Goal: Task Accomplishment & Management: Use online tool/utility

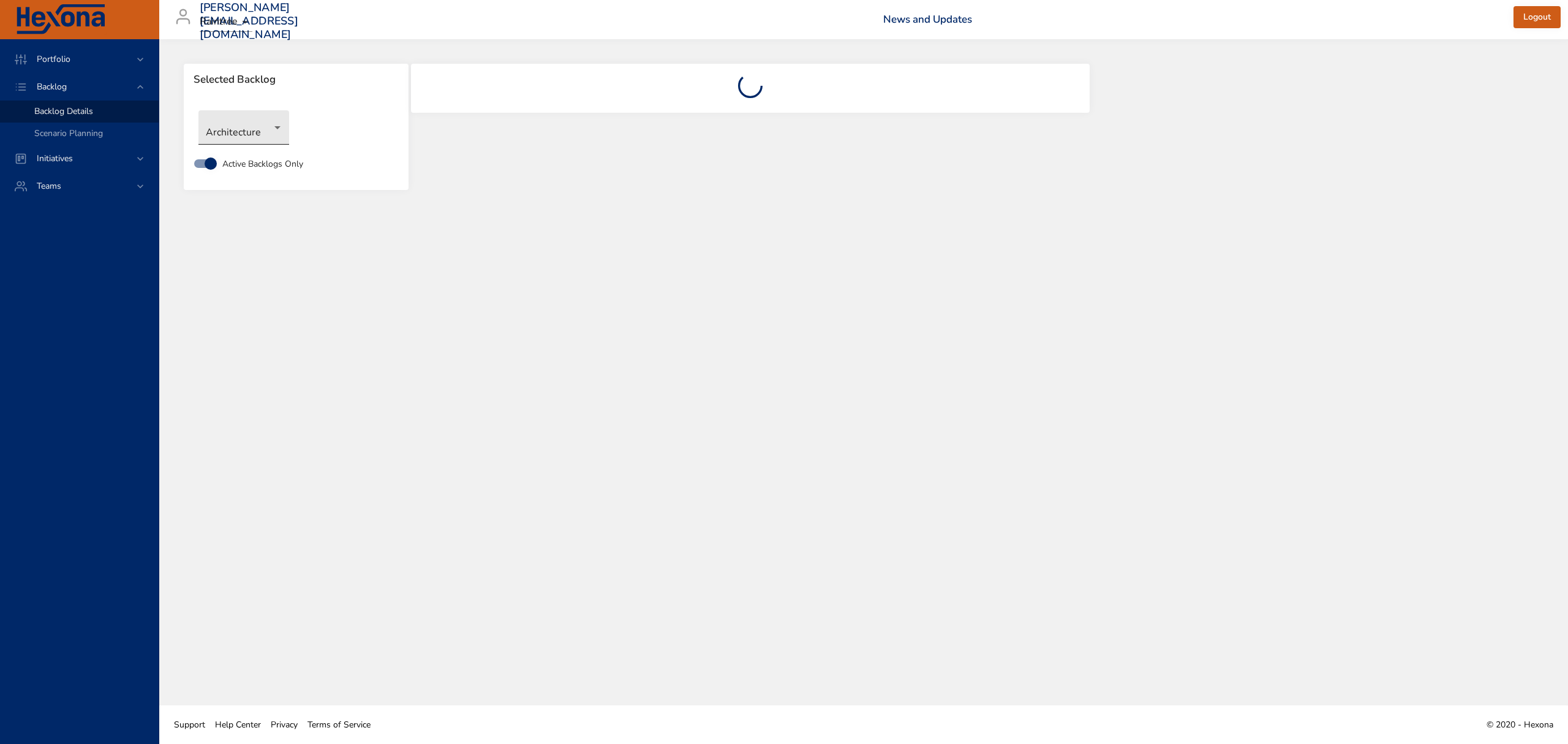
click at [271, 124] on body "Portfolio Backlog Backlog Details Scenario Planning Initiatives Teams [PERSON_N…" at bounding box center [784, 372] width 1568 height 744
click at [234, 187] on li "Clinical" at bounding box center [261, 189] width 126 height 20
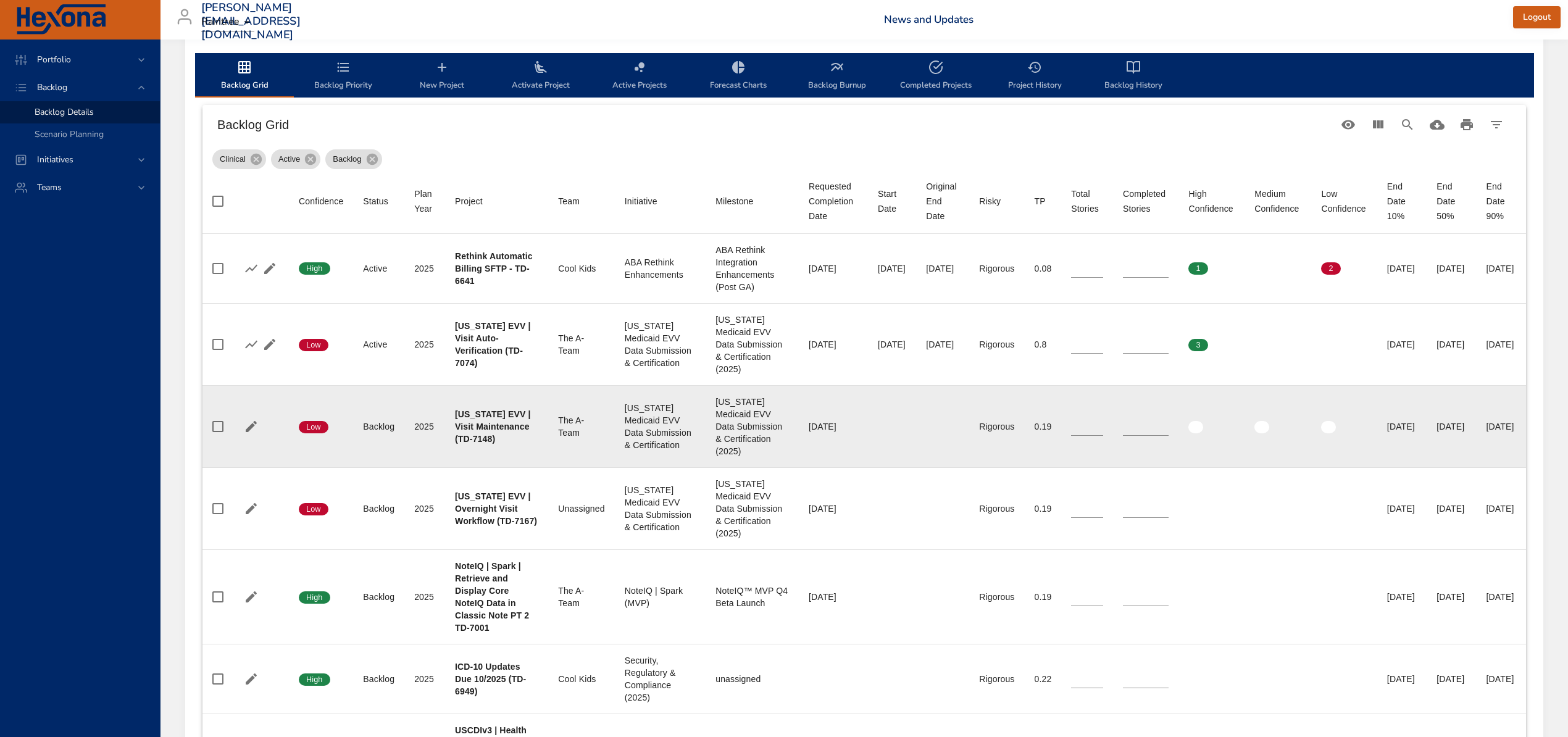
scroll to position [411, 0]
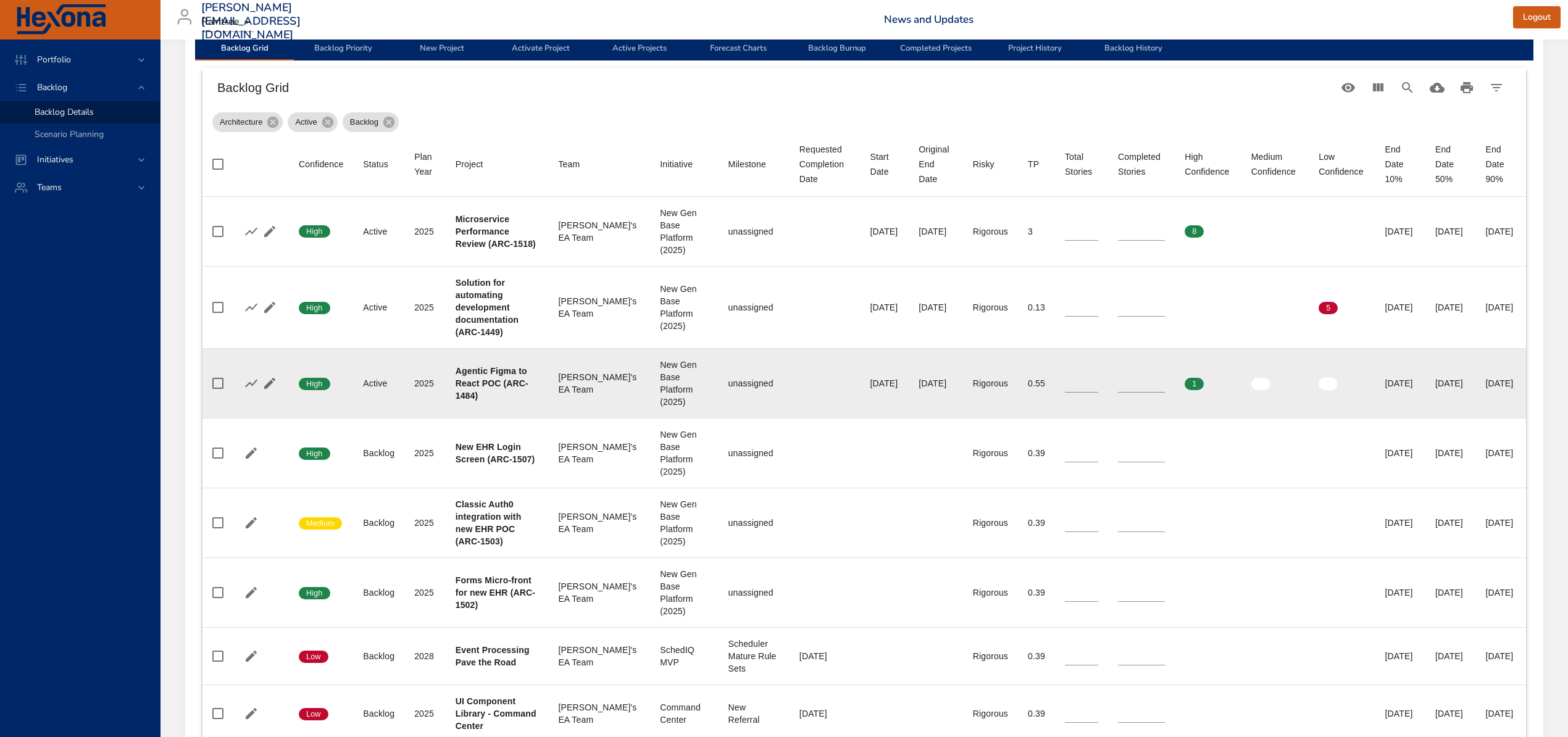
type input "**"
type input "*"
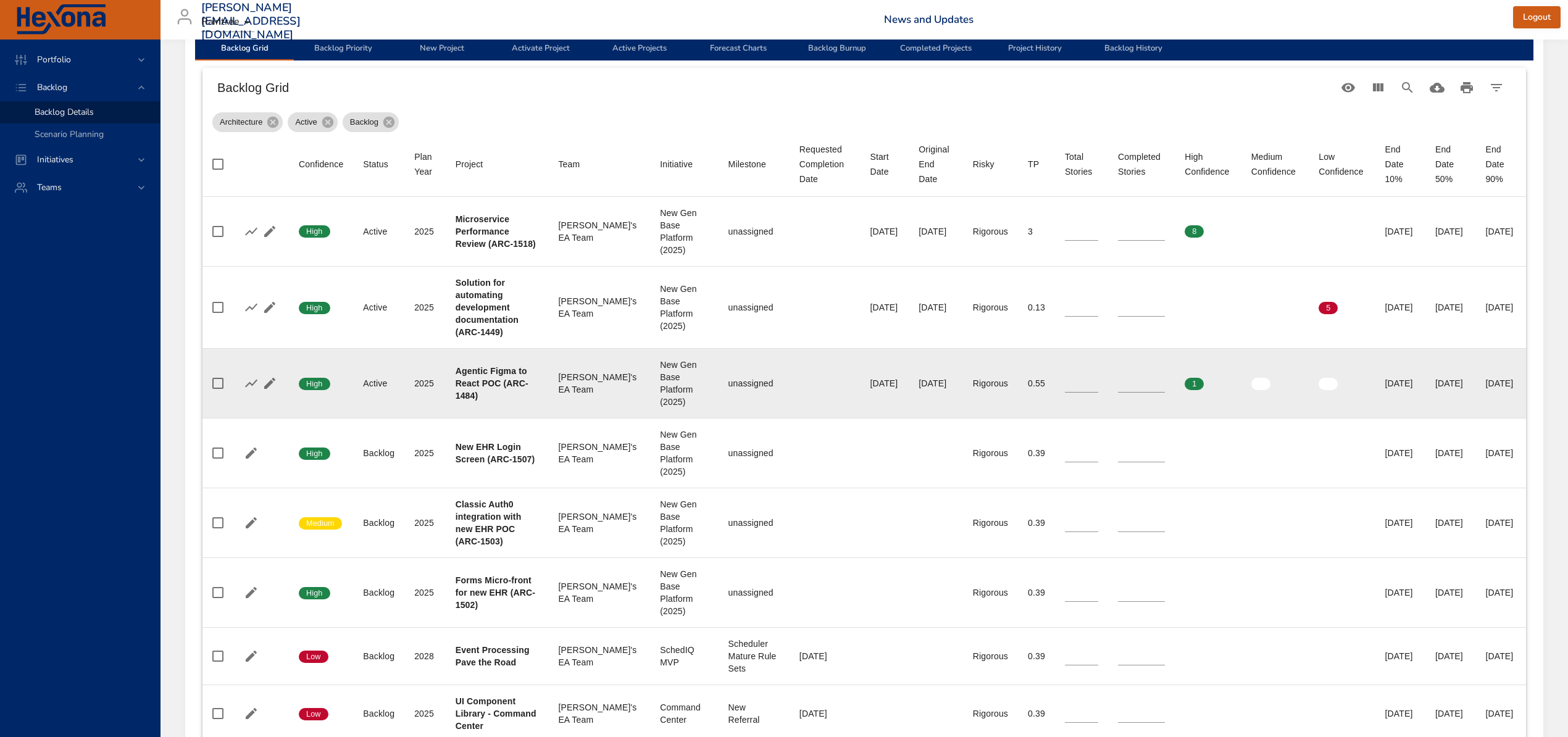
type input "**"
type input "*"
type input "**"
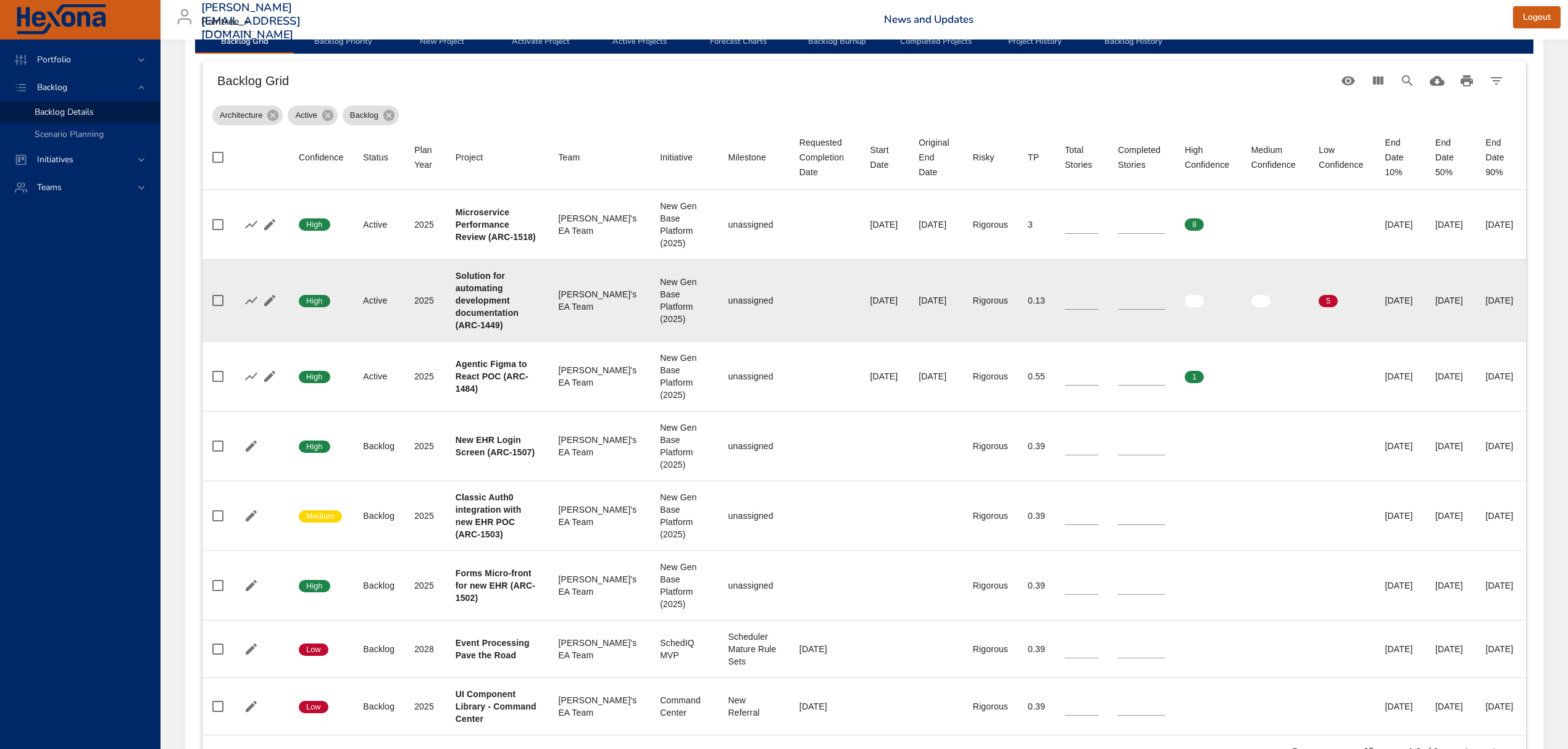
scroll to position [329, 0]
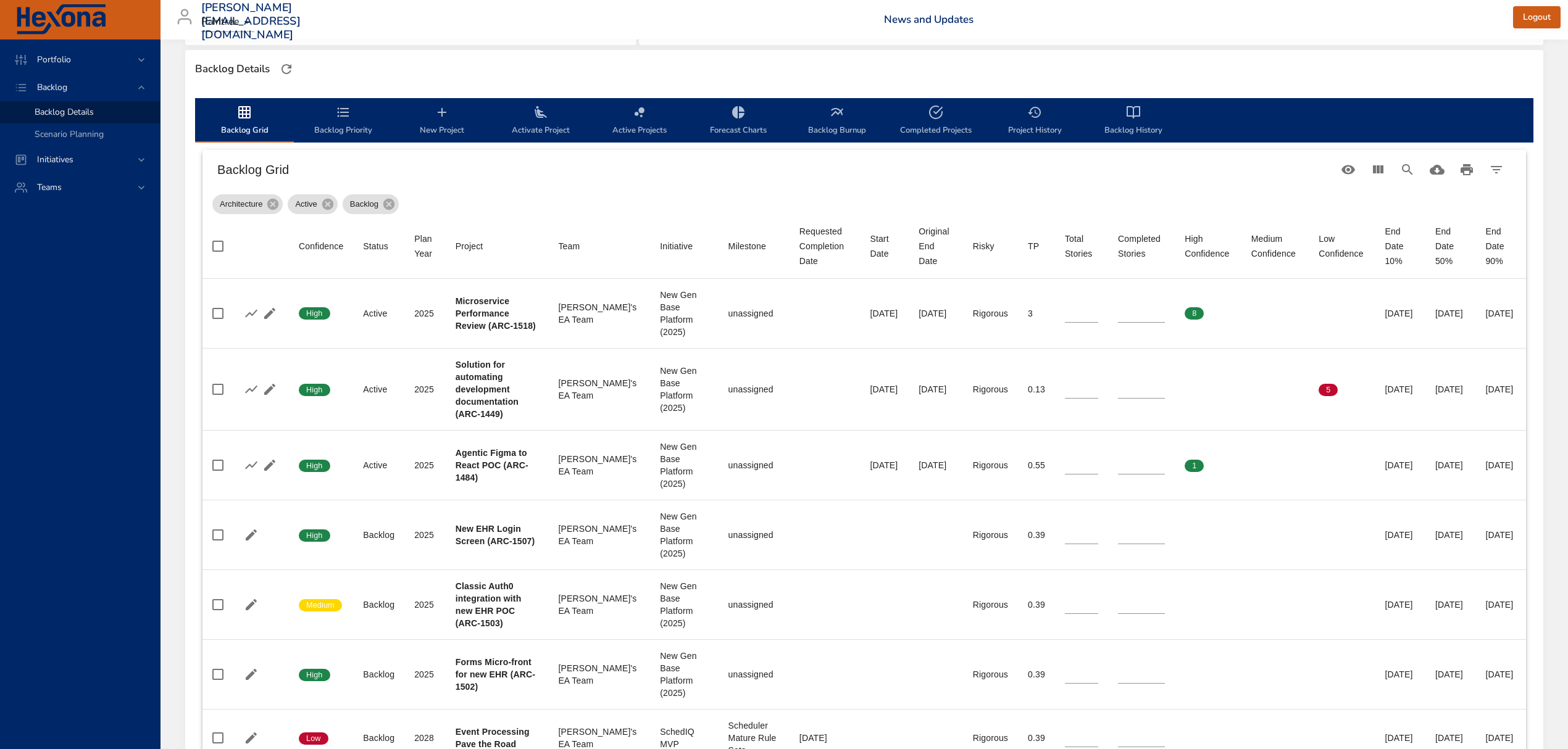
click at [171, 322] on div "Selected Backlog Clinical Active Backlogs Only Backlog Risk Created with Highch…" at bounding box center [864, 307] width 1408 height 1194
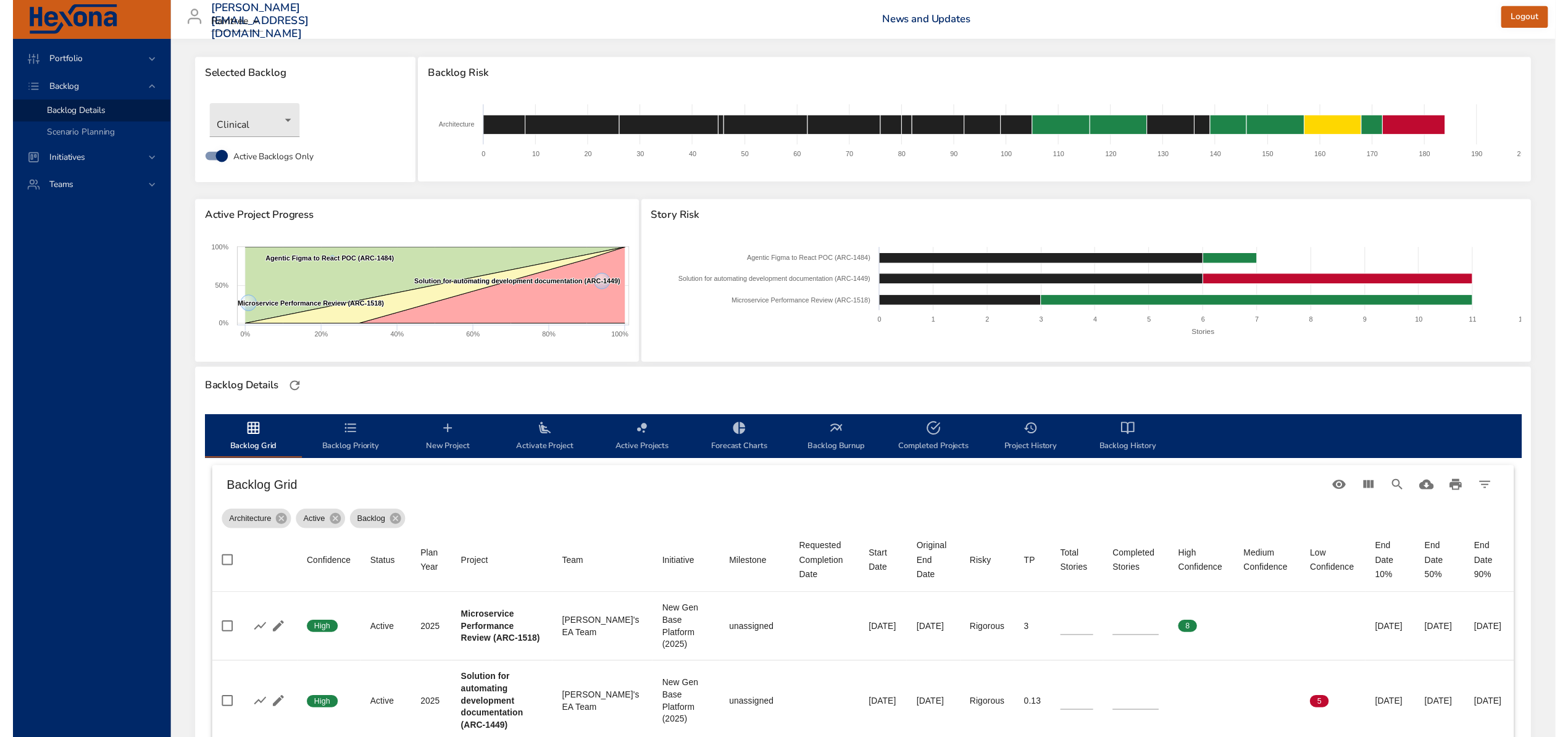
scroll to position [0, 0]
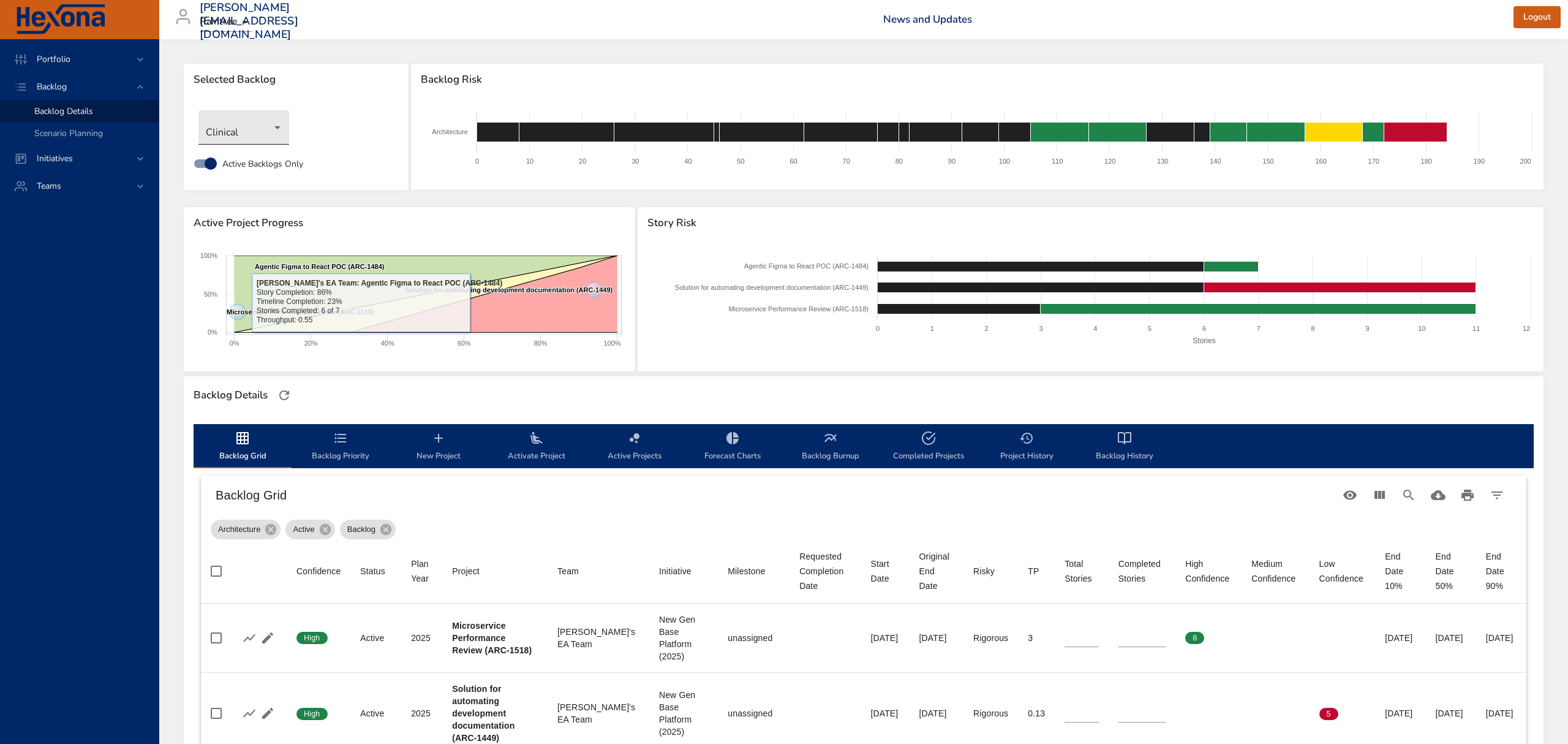
click at [251, 125] on body "Portfolio Backlog Backlog Details Scenario Planning Initiatives Teams [PERSON_N…" at bounding box center [784, 372] width 1568 height 744
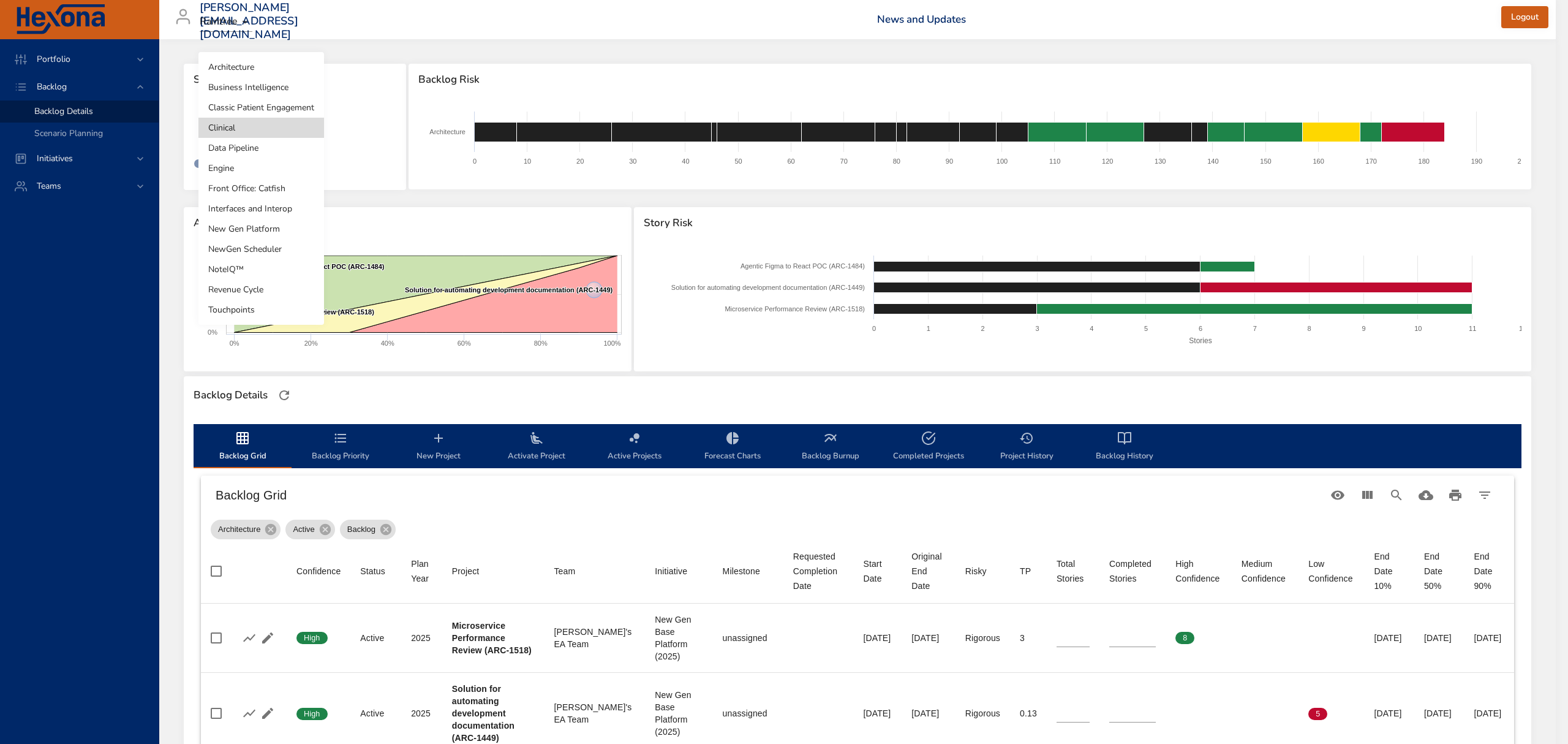
click at [249, 128] on li "Clinical" at bounding box center [261, 128] width 126 height 20
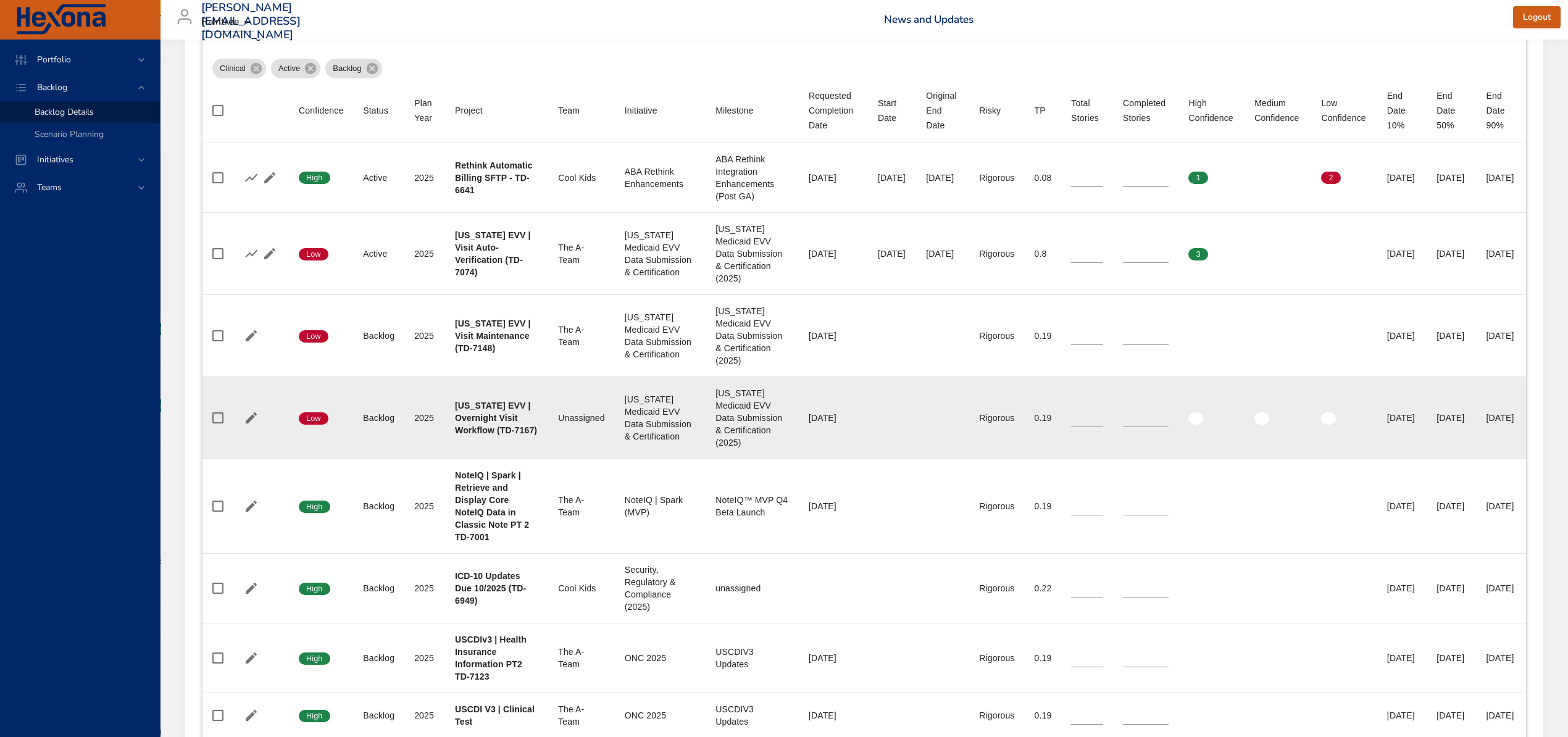
scroll to position [494, 0]
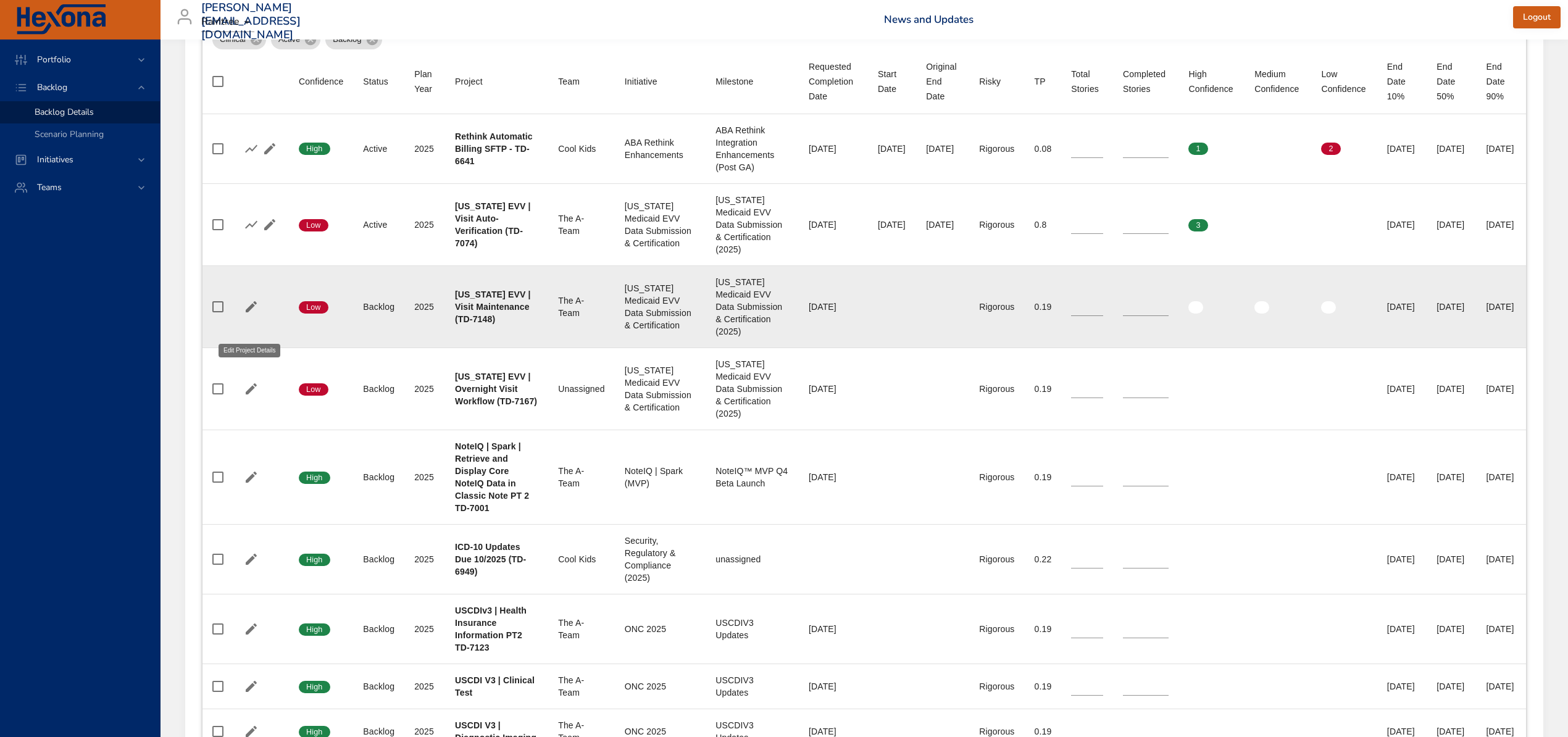
click at [245, 314] on icon "button" at bounding box center [251, 307] width 15 height 15
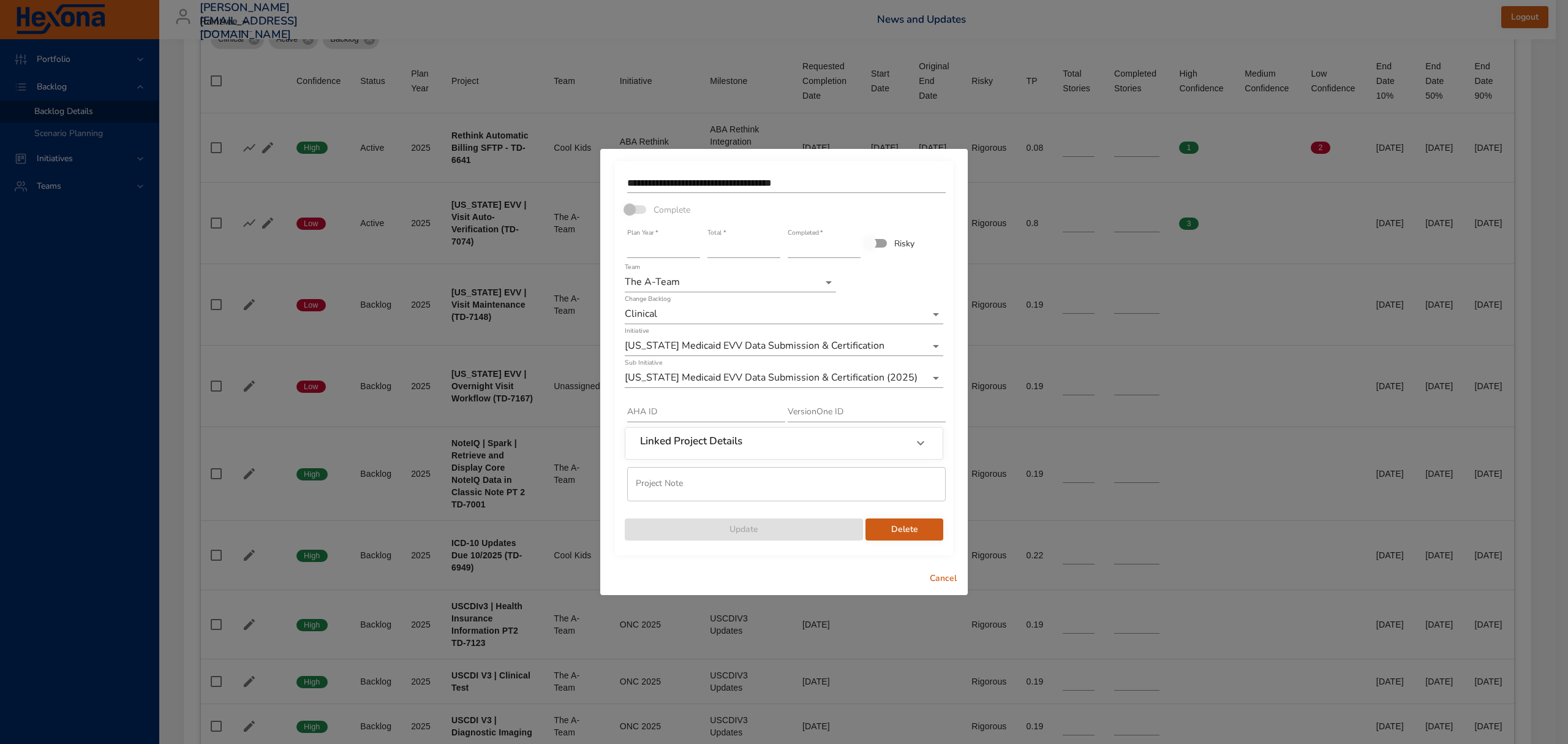
click at [773, 245] on input "*" at bounding box center [744, 248] width 73 height 19
type input "*"
click at [774, 252] on input "*" at bounding box center [744, 248] width 73 height 19
click at [790, 530] on span "Update" at bounding box center [744, 530] width 219 height 15
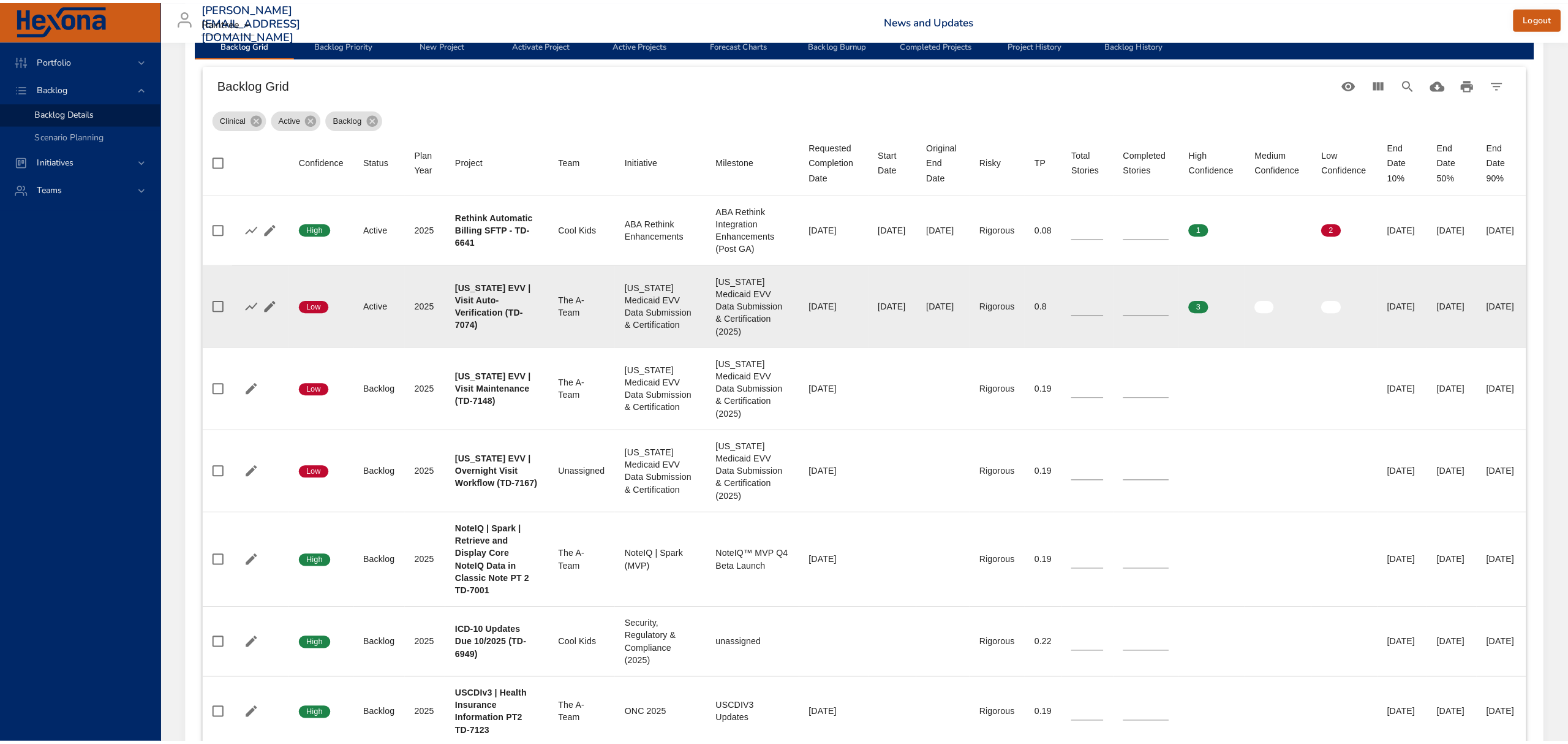
scroll to position [408, 0]
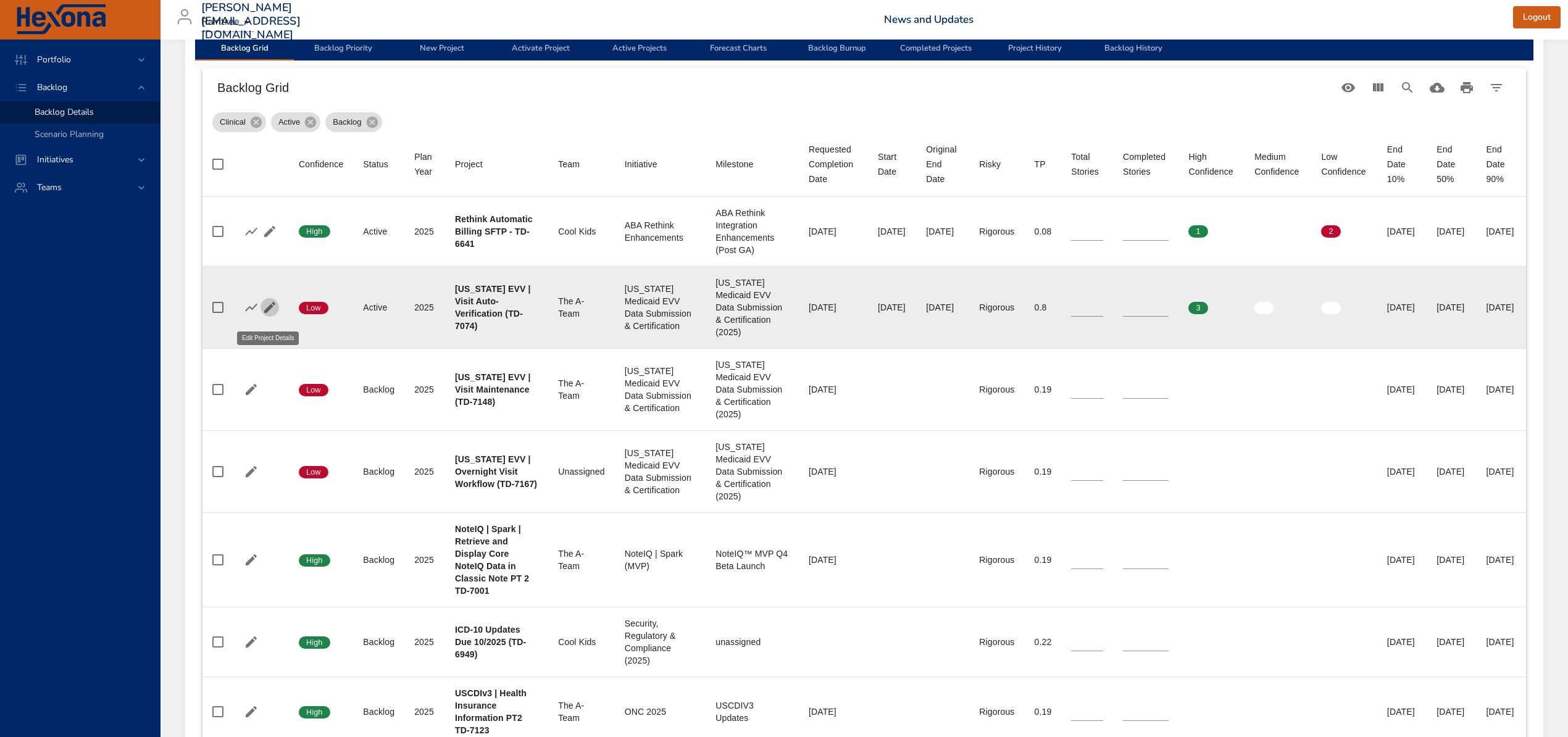
click at [268, 310] on icon "button" at bounding box center [270, 307] width 15 height 15
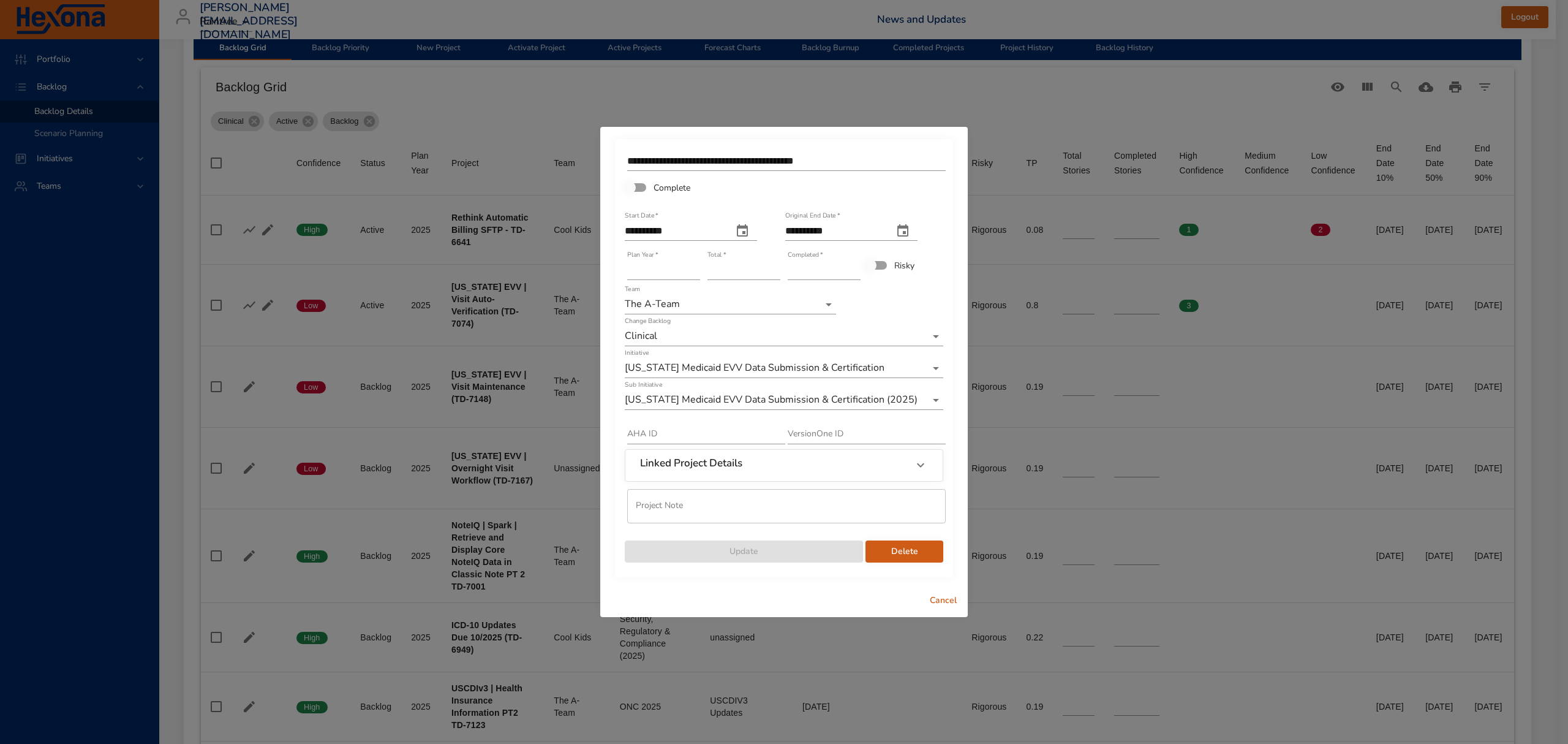
click at [748, 227] on icon "start date" at bounding box center [742, 230] width 11 height 12
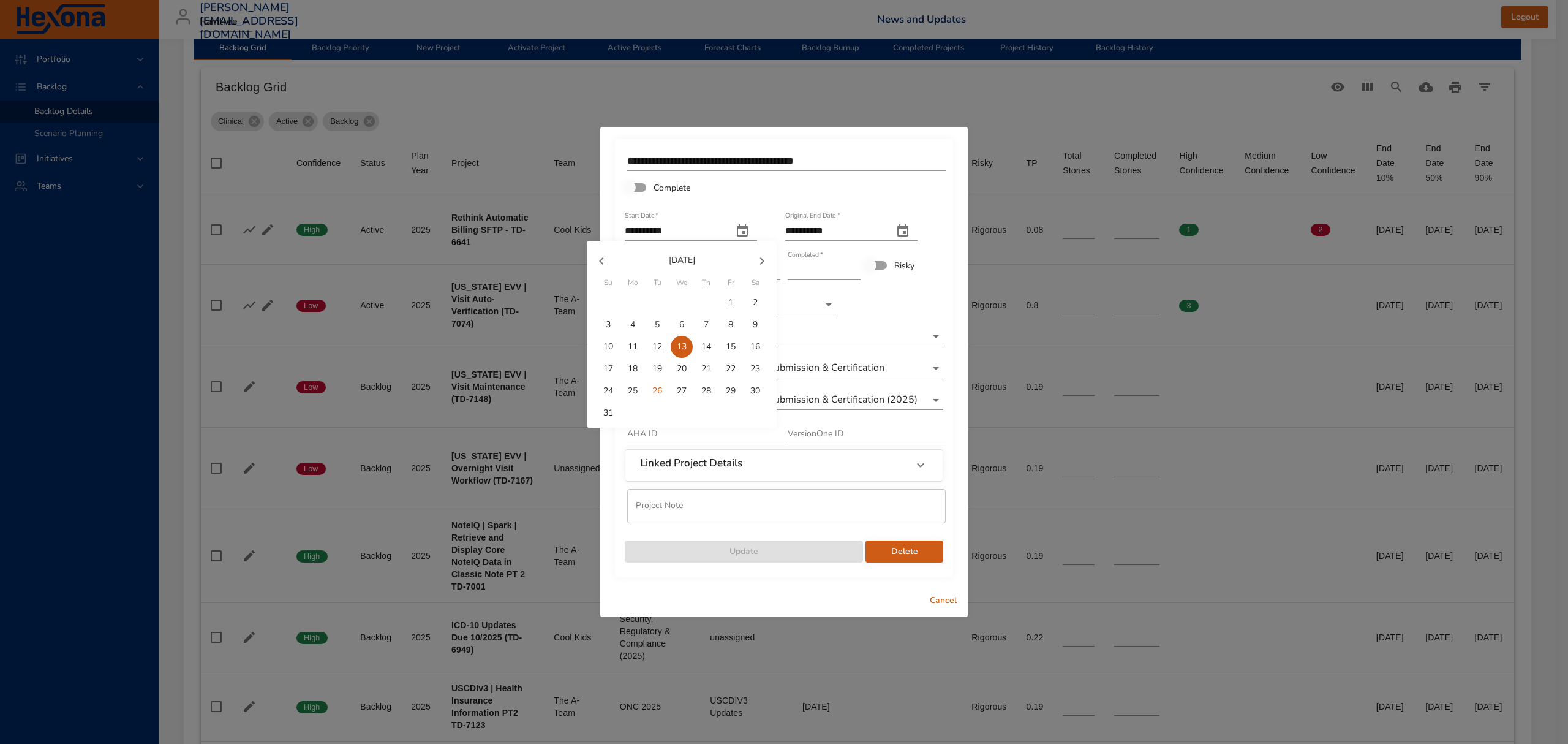
click at [657, 391] on p "26" at bounding box center [657, 391] width 10 height 12
type input "**********"
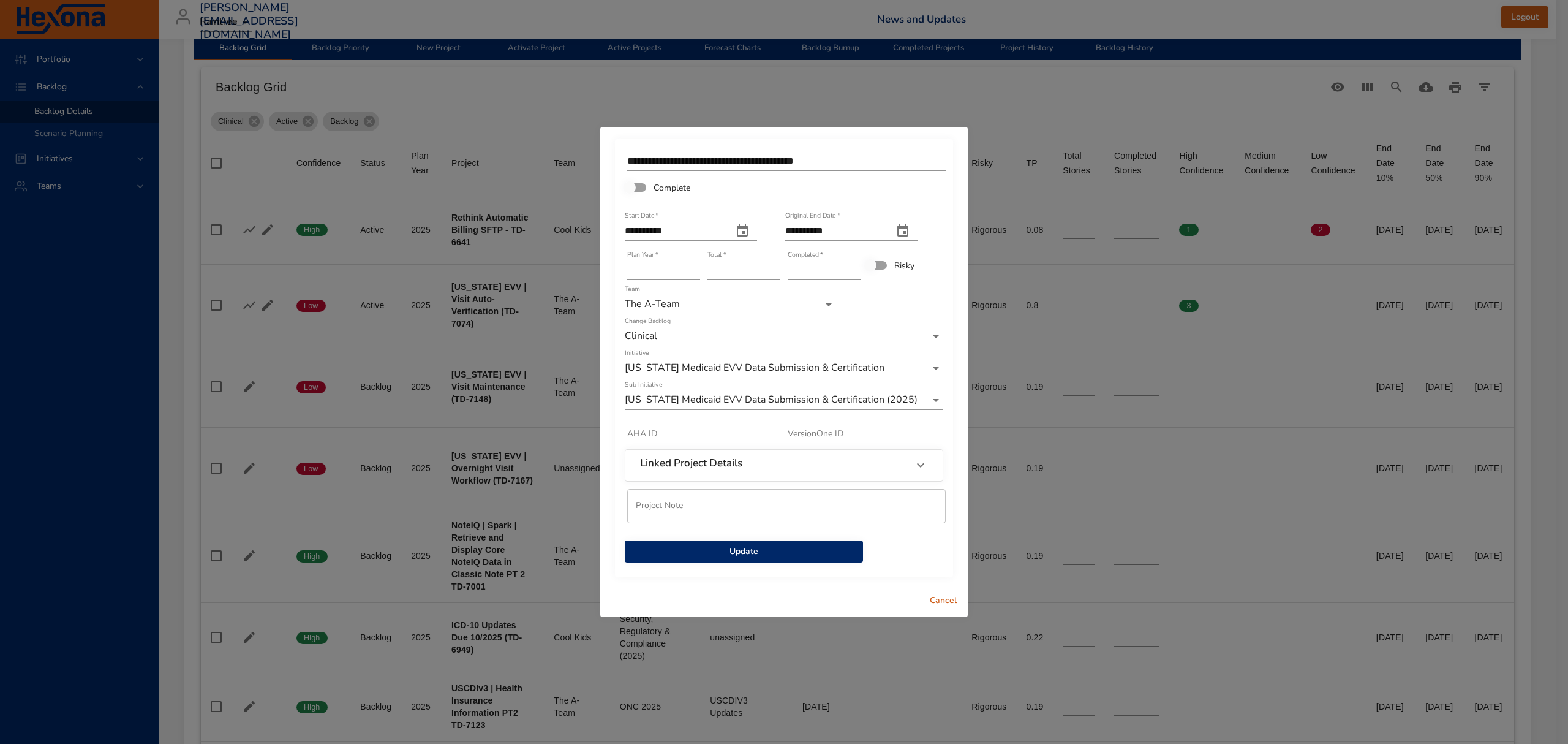
click at [952, 598] on span "Cancel" at bounding box center [943, 601] width 29 height 15
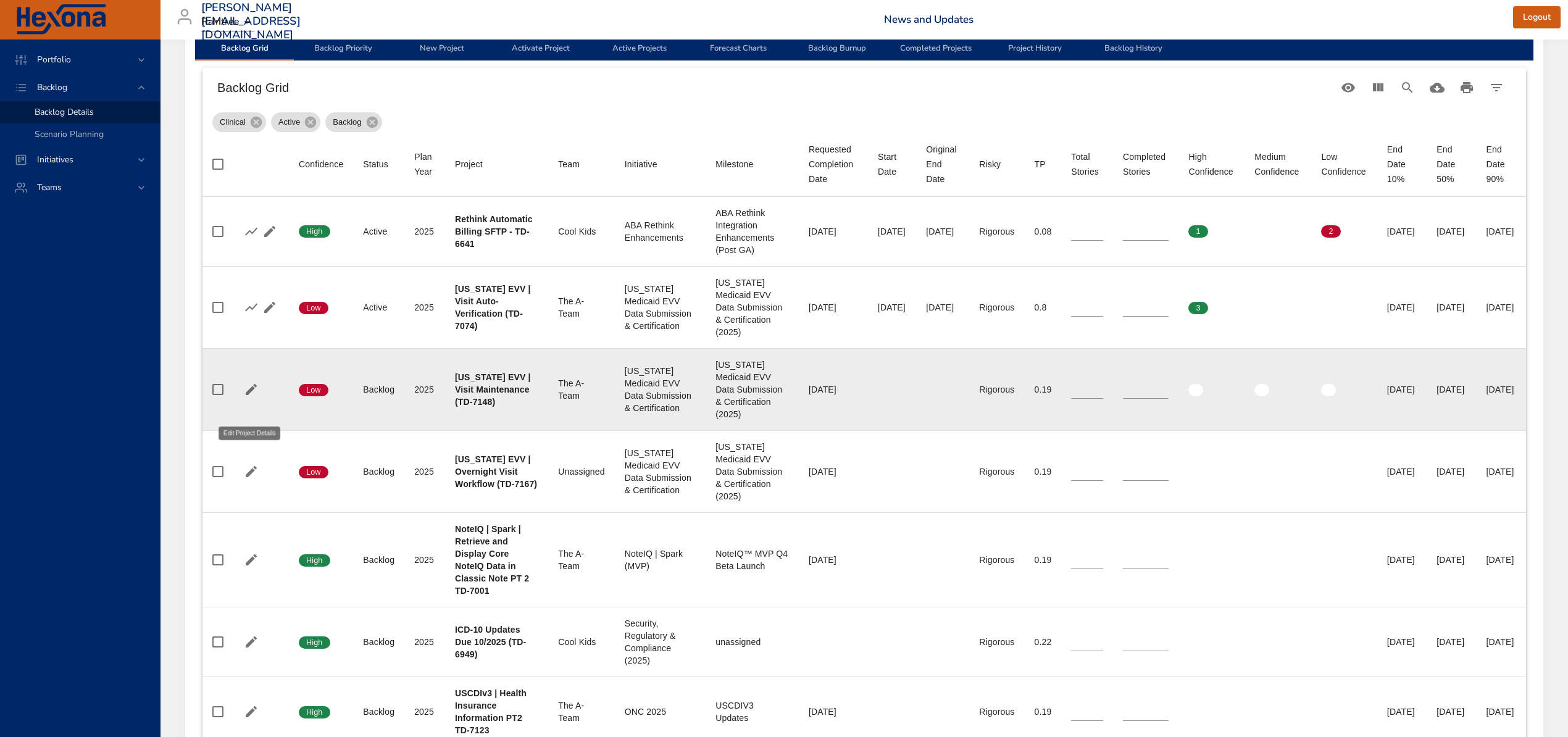
click at [253, 397] on icon "button" at bounding box center [251, 389] width 15 height 15
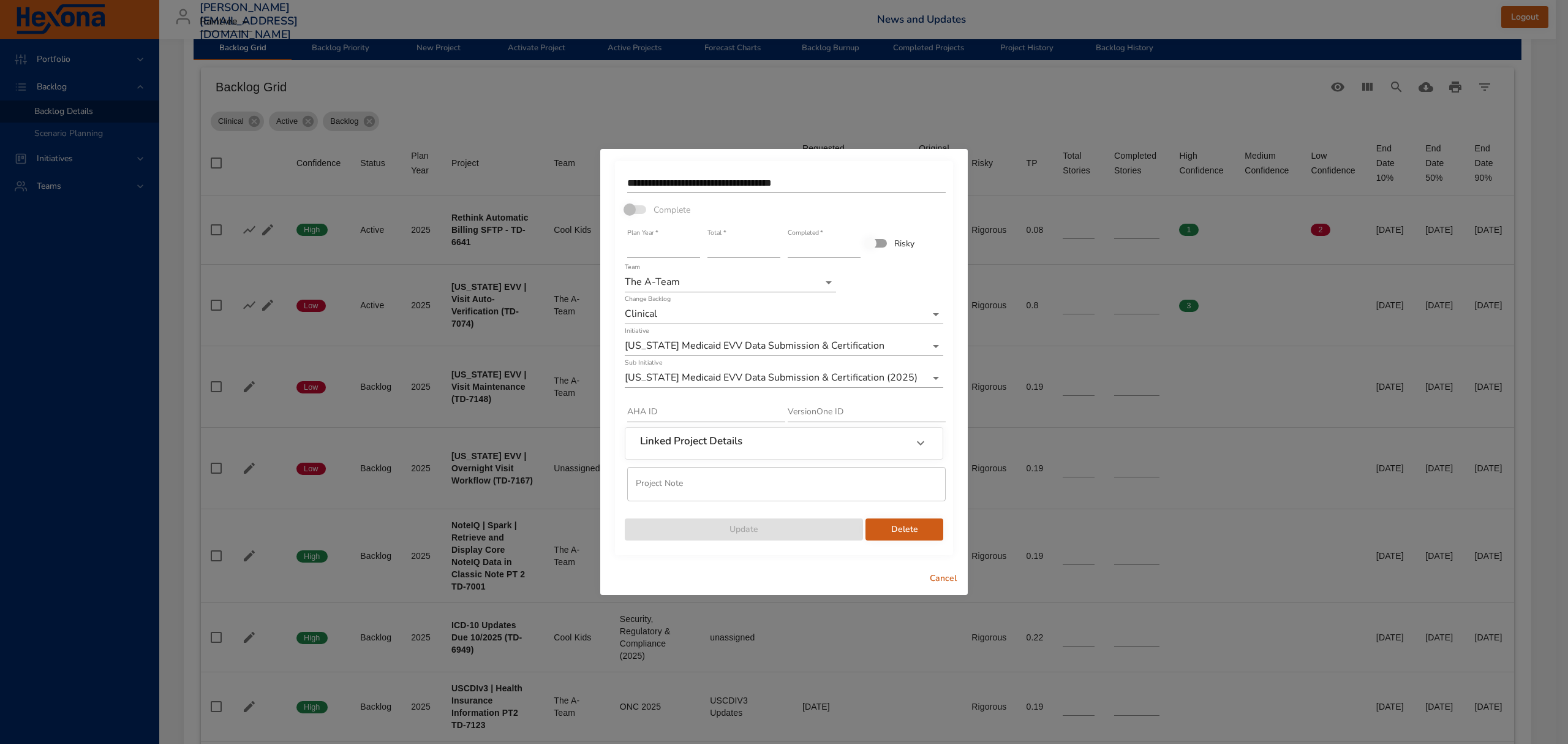
click at [956, 579] on span "Cancel" at bounding box center [943, 579] width 29 height 15
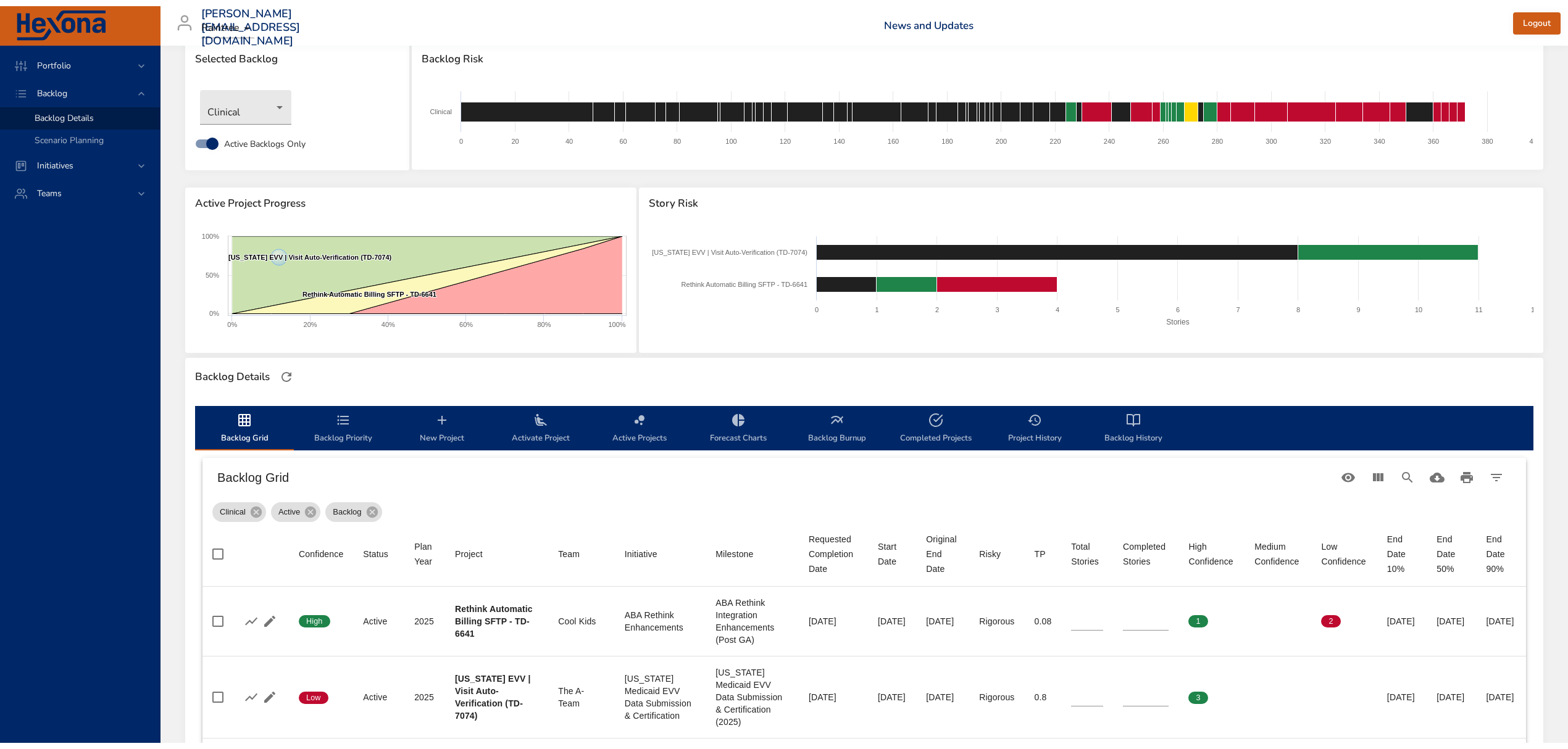
scroll to position [0, 0]
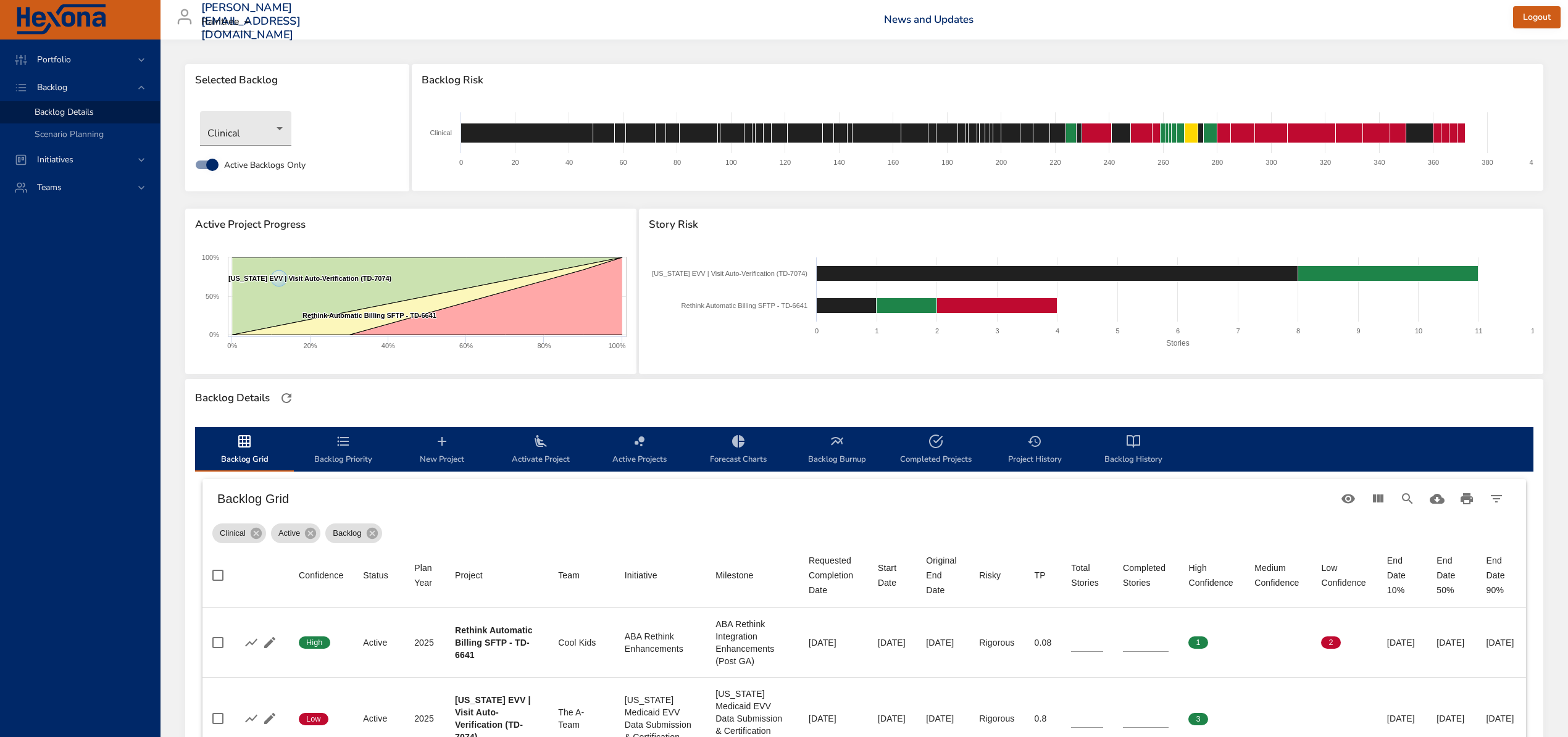
click at [417, 455] on span "New Project" at bounding box center [442, 450] width 84 height 33
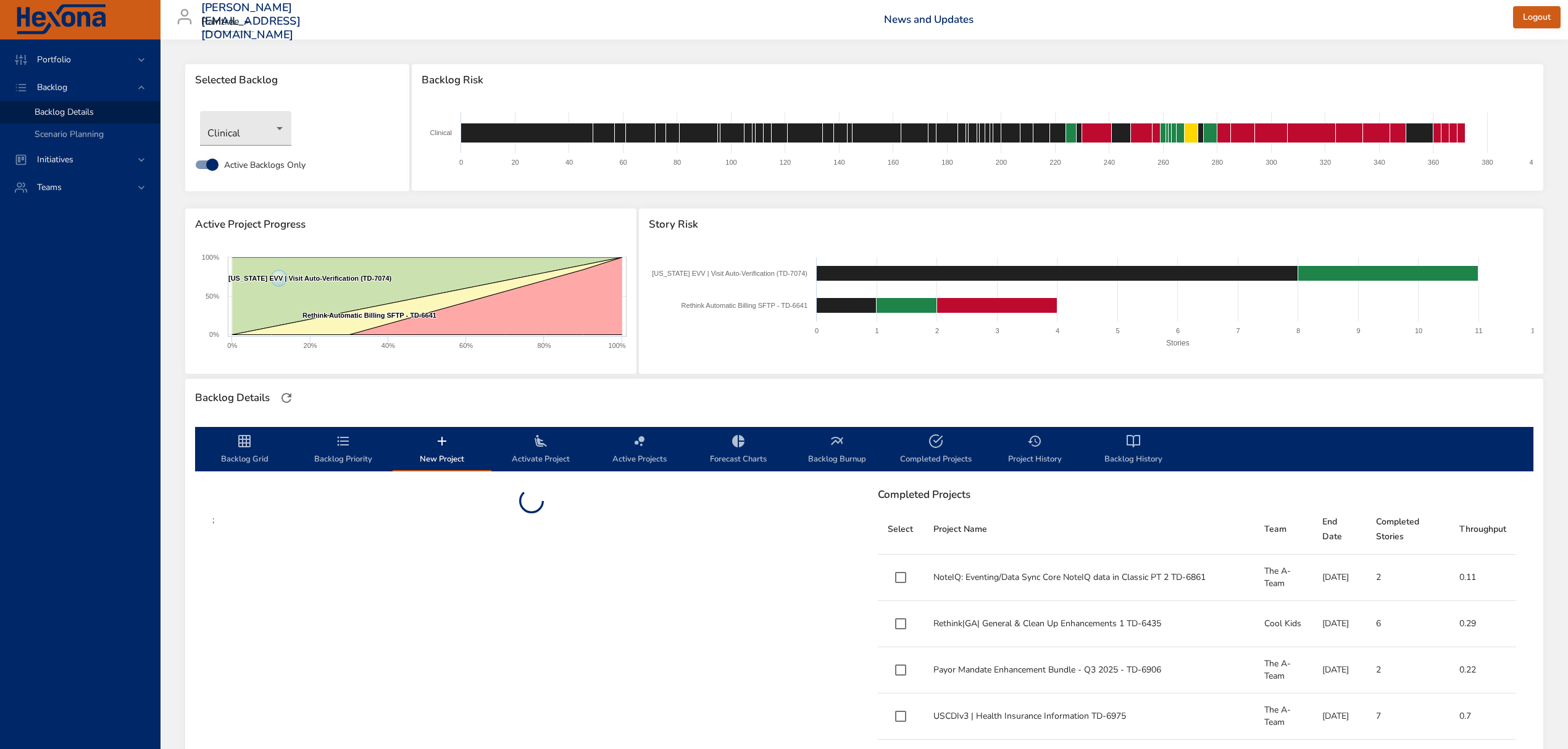
click at [544, 443] on icon "backlog-tab" at bounding box center [541, 441] width 15 height 15
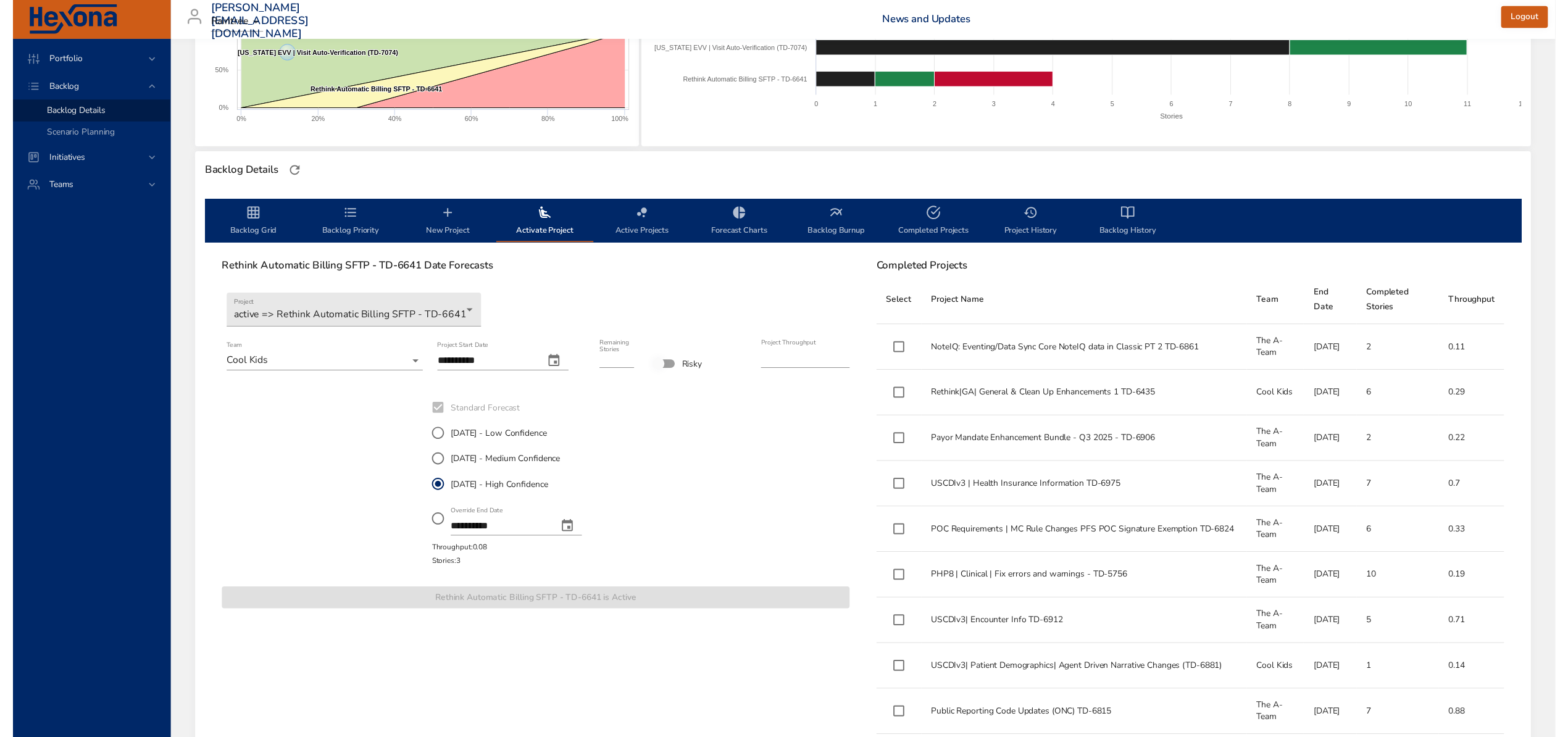
scroll to position [247, 0]
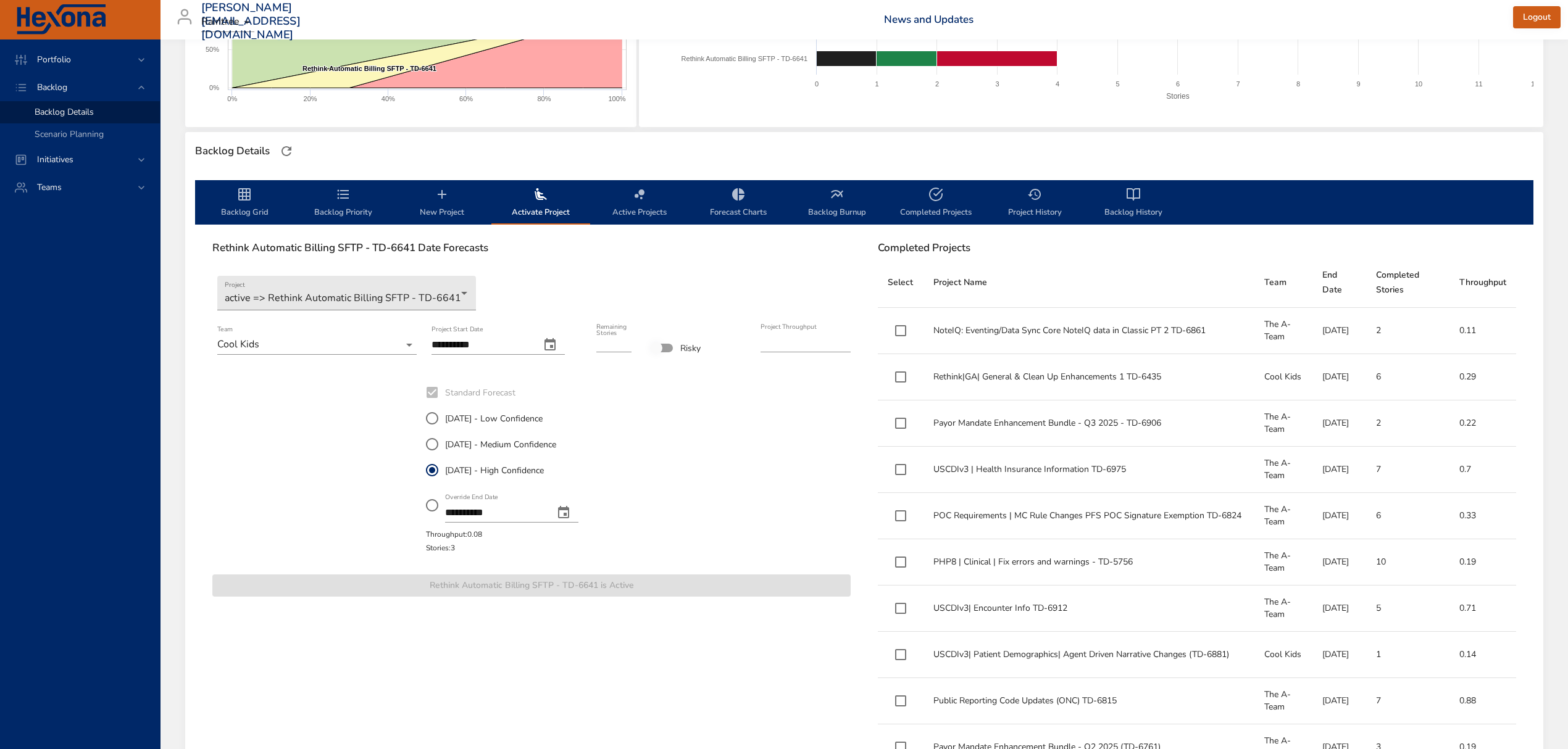
click at [543, 191] on icon "backlog-tab" at bounding box center [541, 195] width 15 height 15
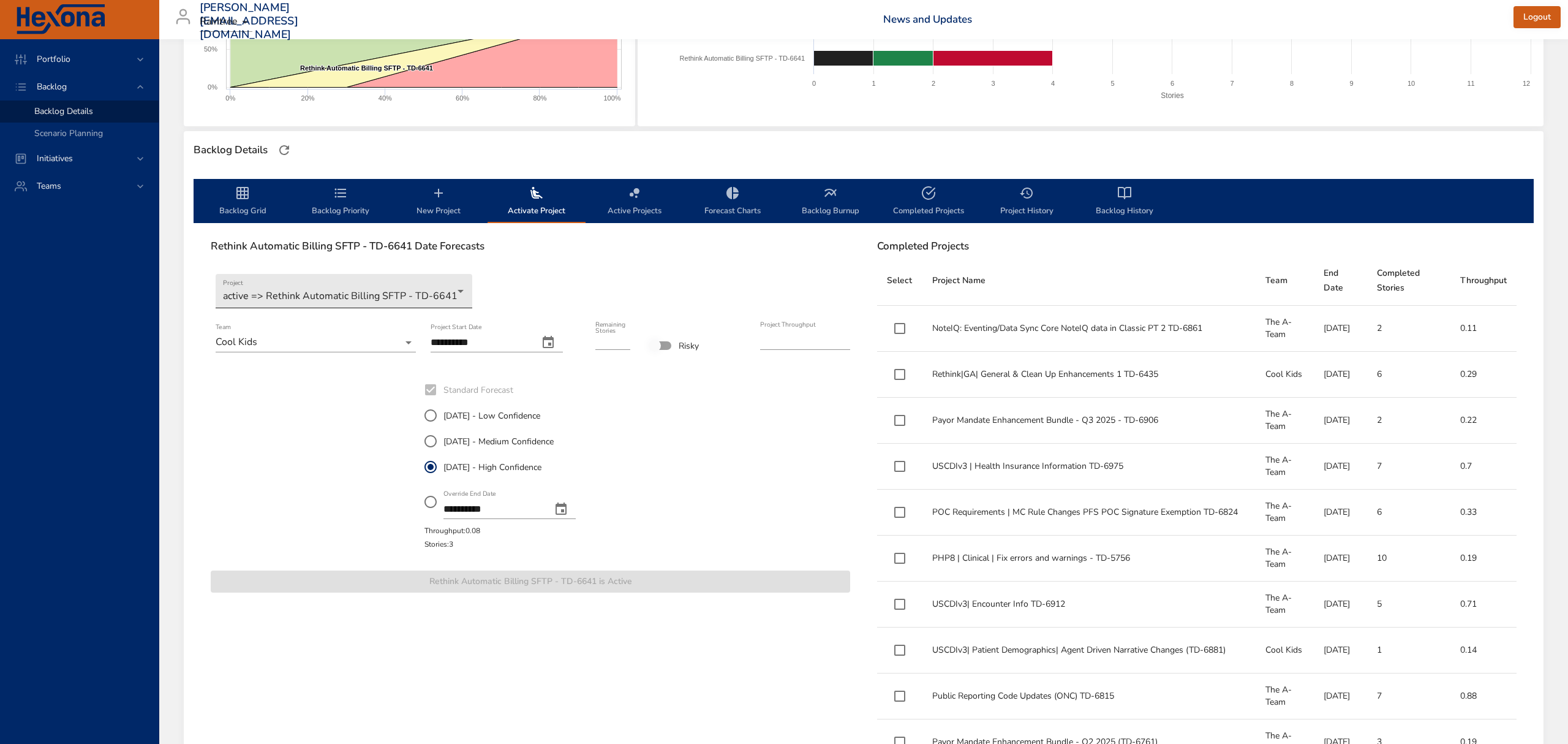
click at [348, 289] on body "Portfolio Backlog Backlog Details Scenario Planning Initiatives Teams [PERSON_N…" at bounding box center [784, 127] width 1568 height 744
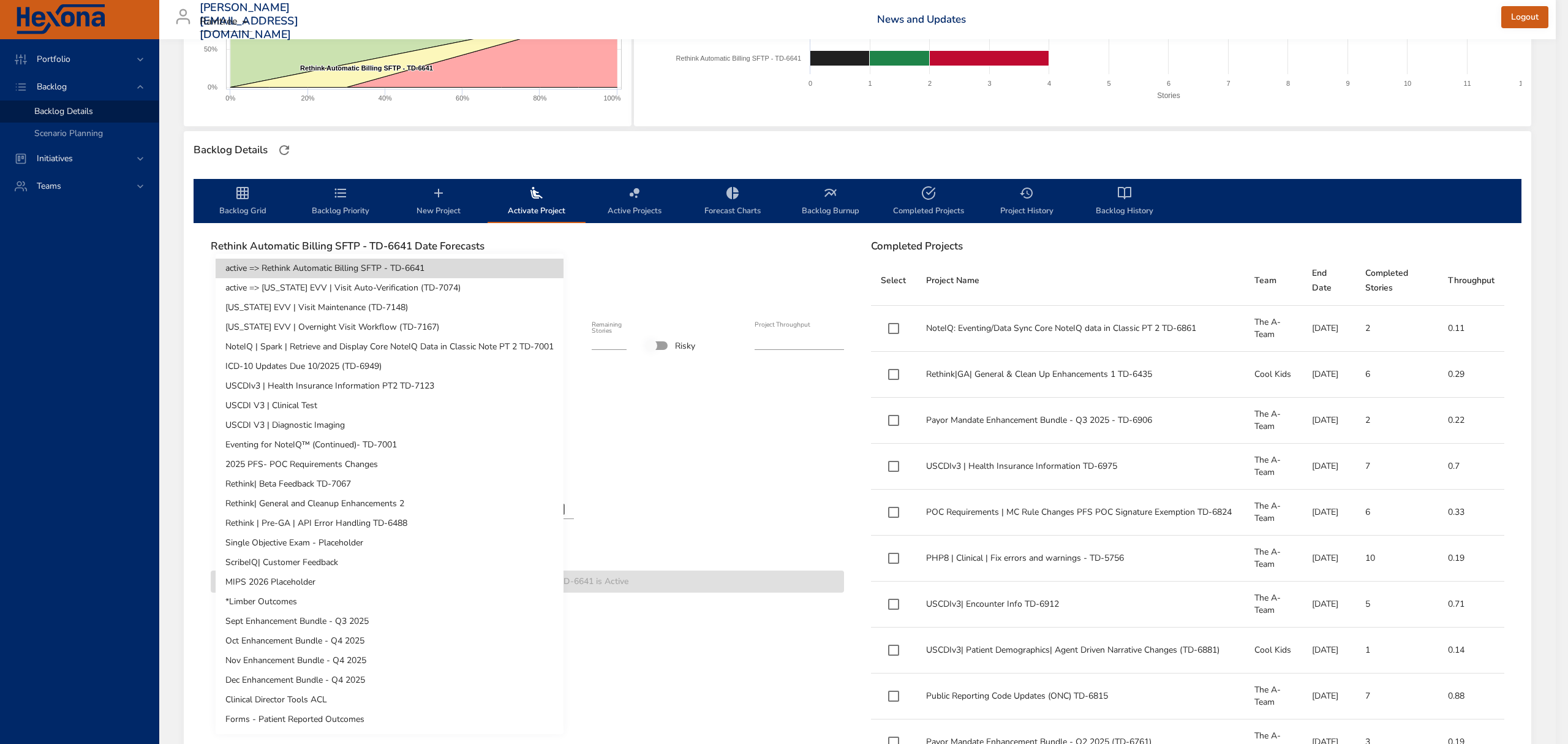
click at [343, 308] on li "[US_STATE] EVV | Visit Maintenance (TD-7148)" at bounding box center [389, 307] width 348 height 19
type input "*"
type input "****"
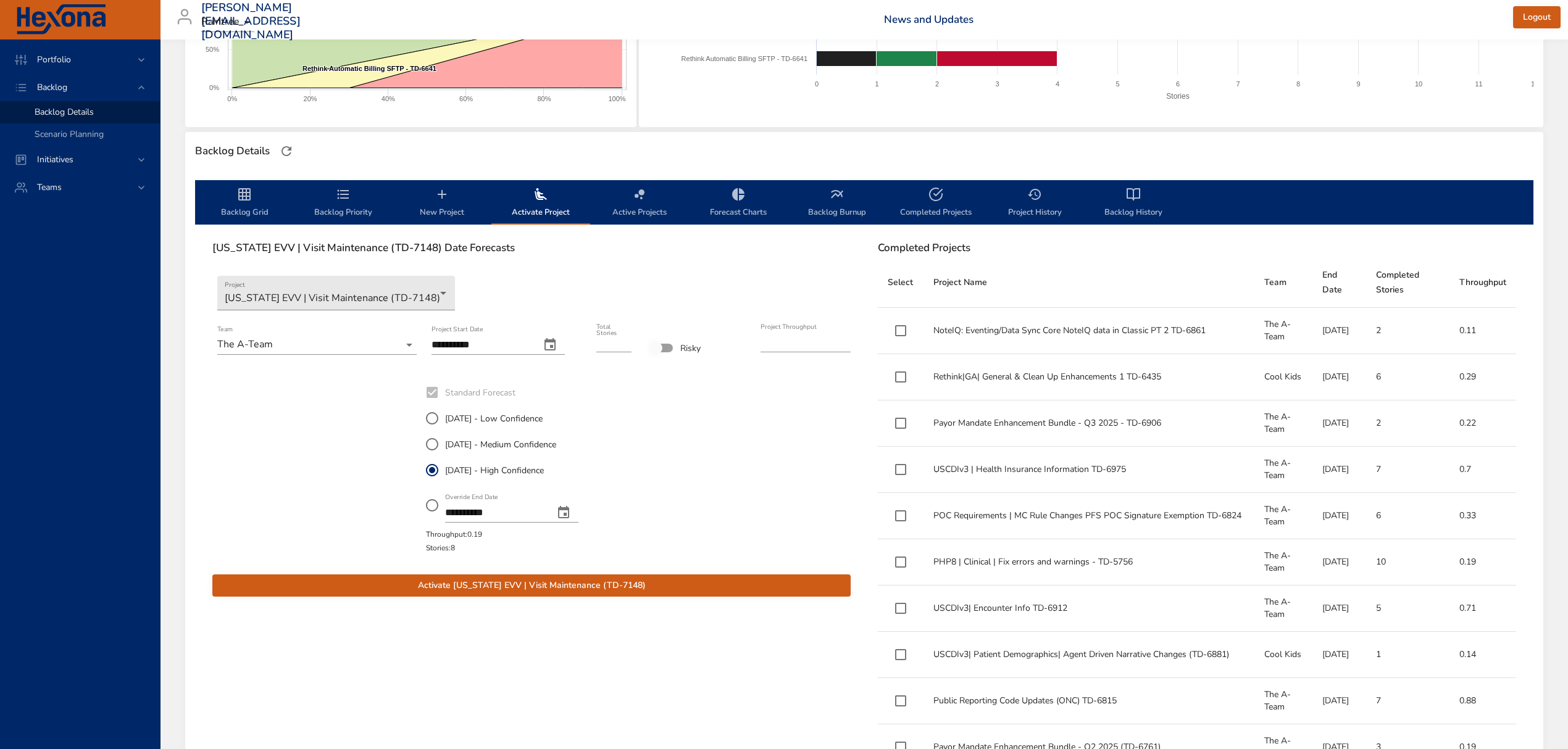
click at [551, 589] on span "Activate [US_STATE] EVV | Visit Maintenance (TD-7148)" at bounding box center [532, 585] width 619 height 15
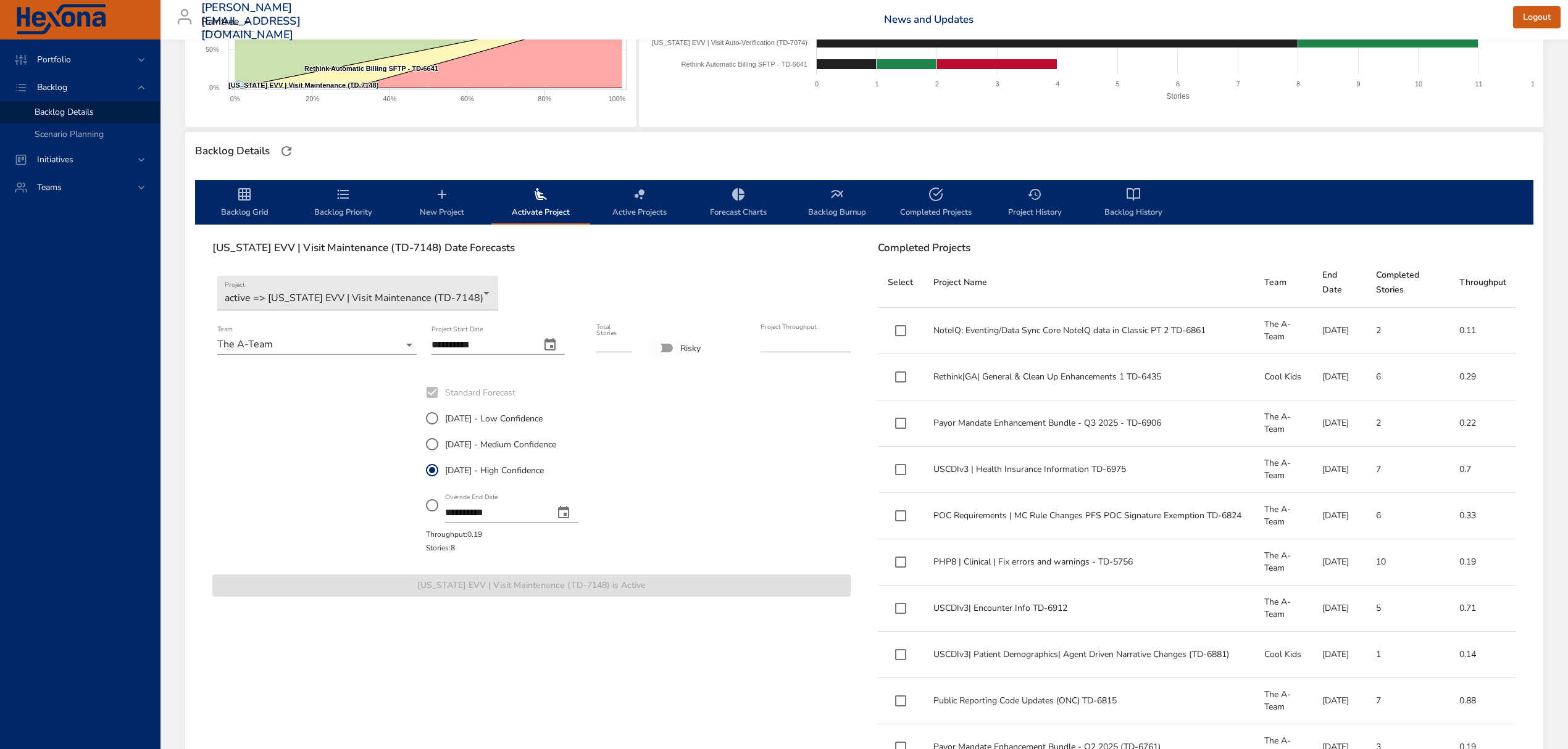
click at [254, 195] on span "Backlog Grid" at bounding box center [244, 203] width 84 height 33
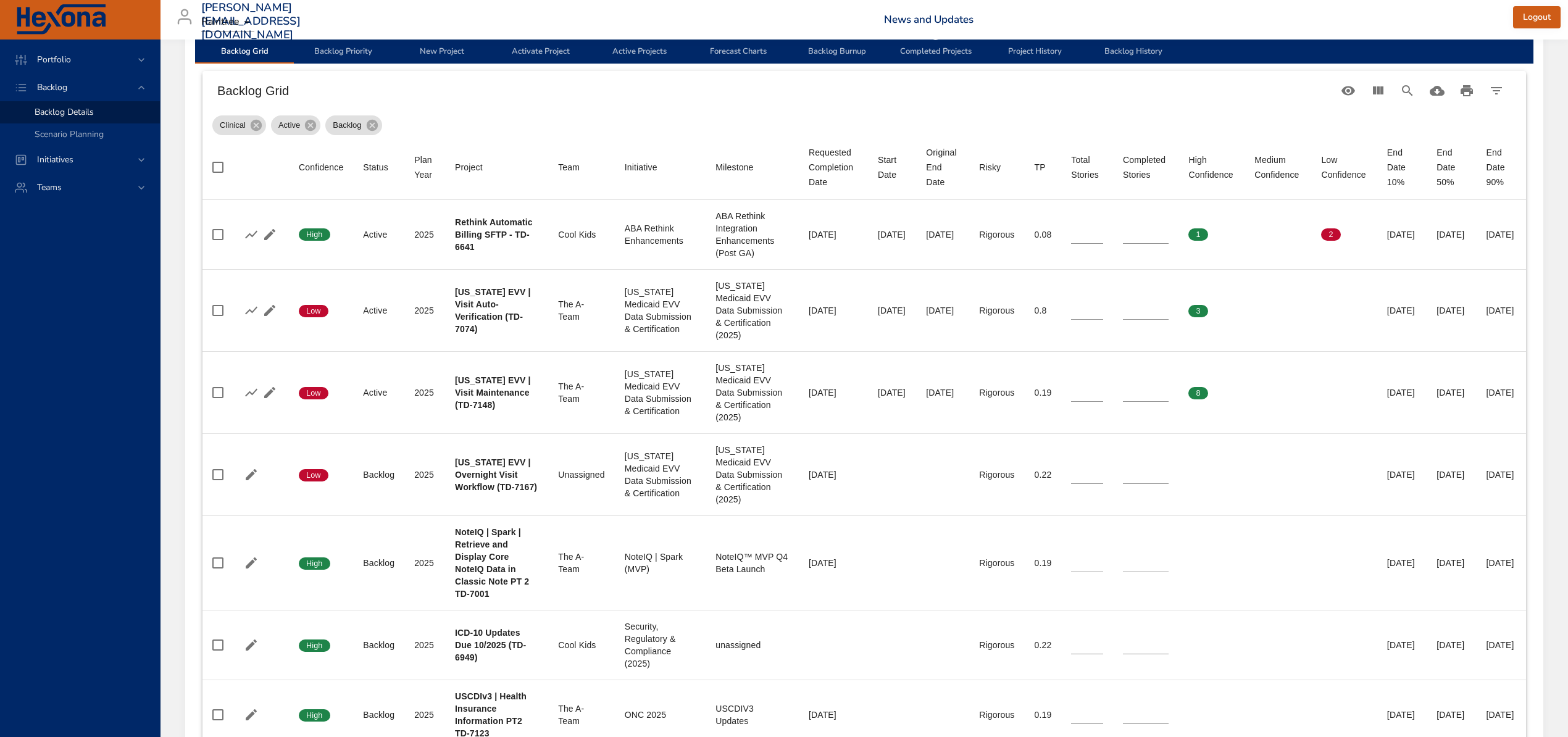
scroll to position [1124, 0]
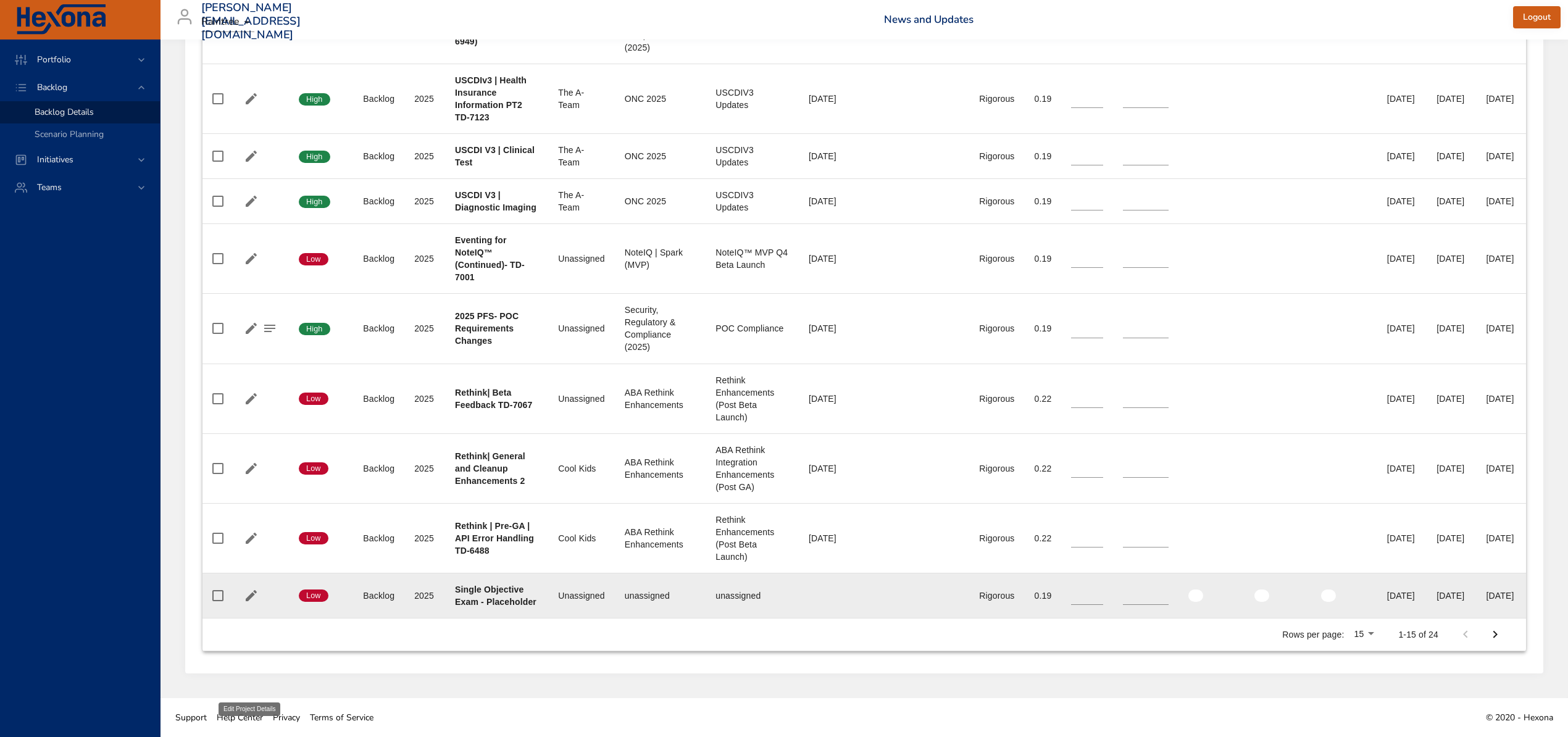
click at [252, 590] on icon "button" at bounding box center [251, 596] width 11 height 11
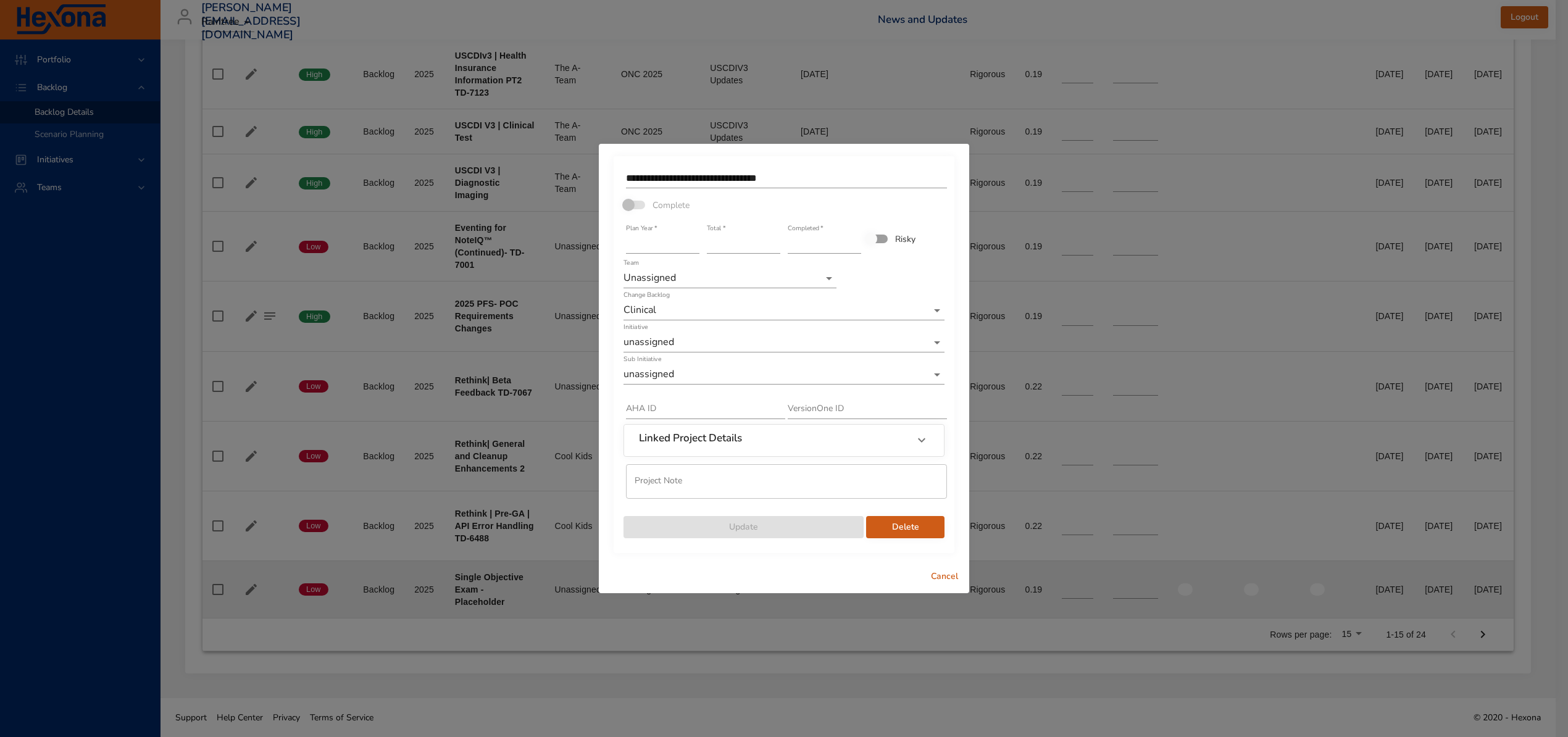
scroll to position [1112, 0]
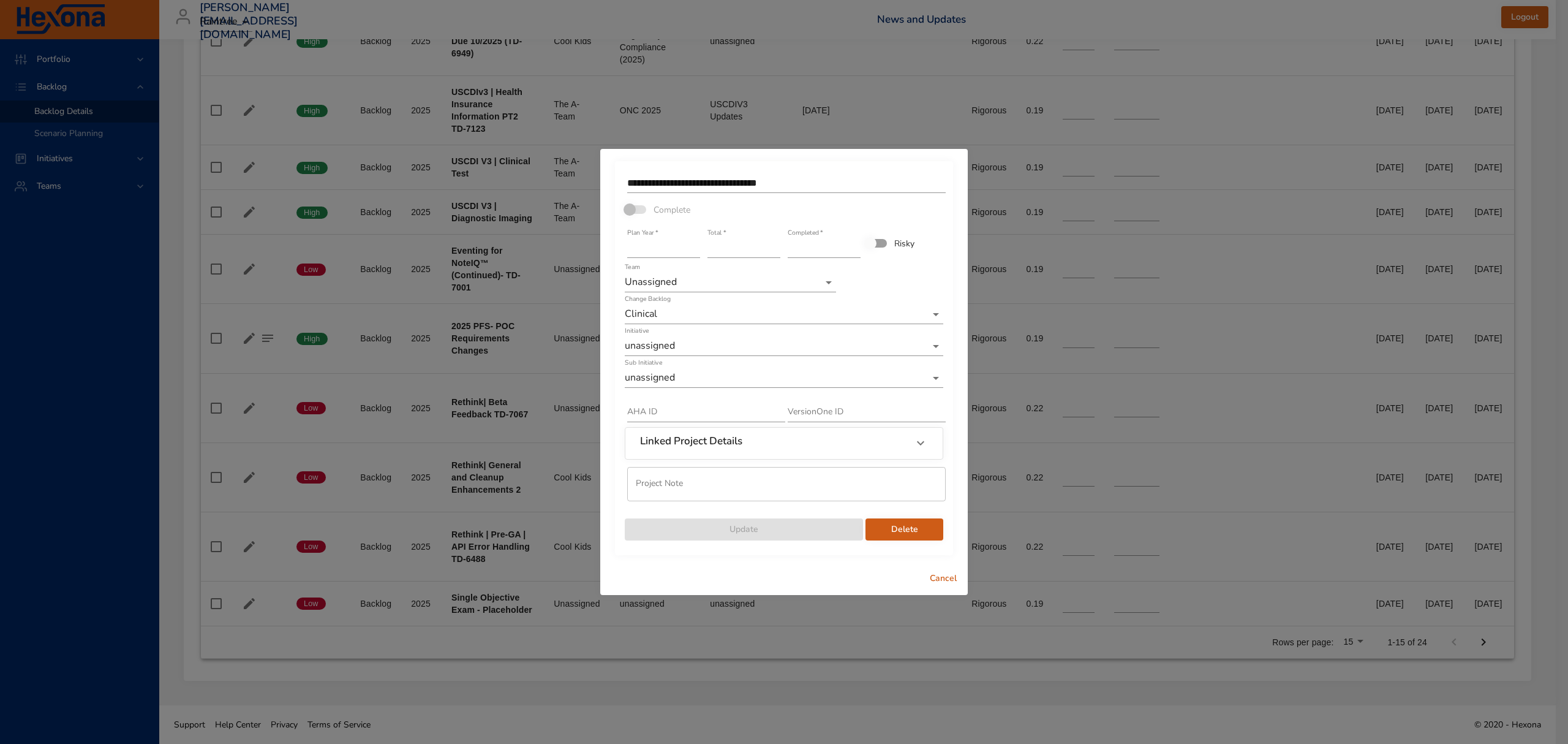
click at [945, 577] on span "Cancel" at bounding box center [943, 579] width 29 height 15
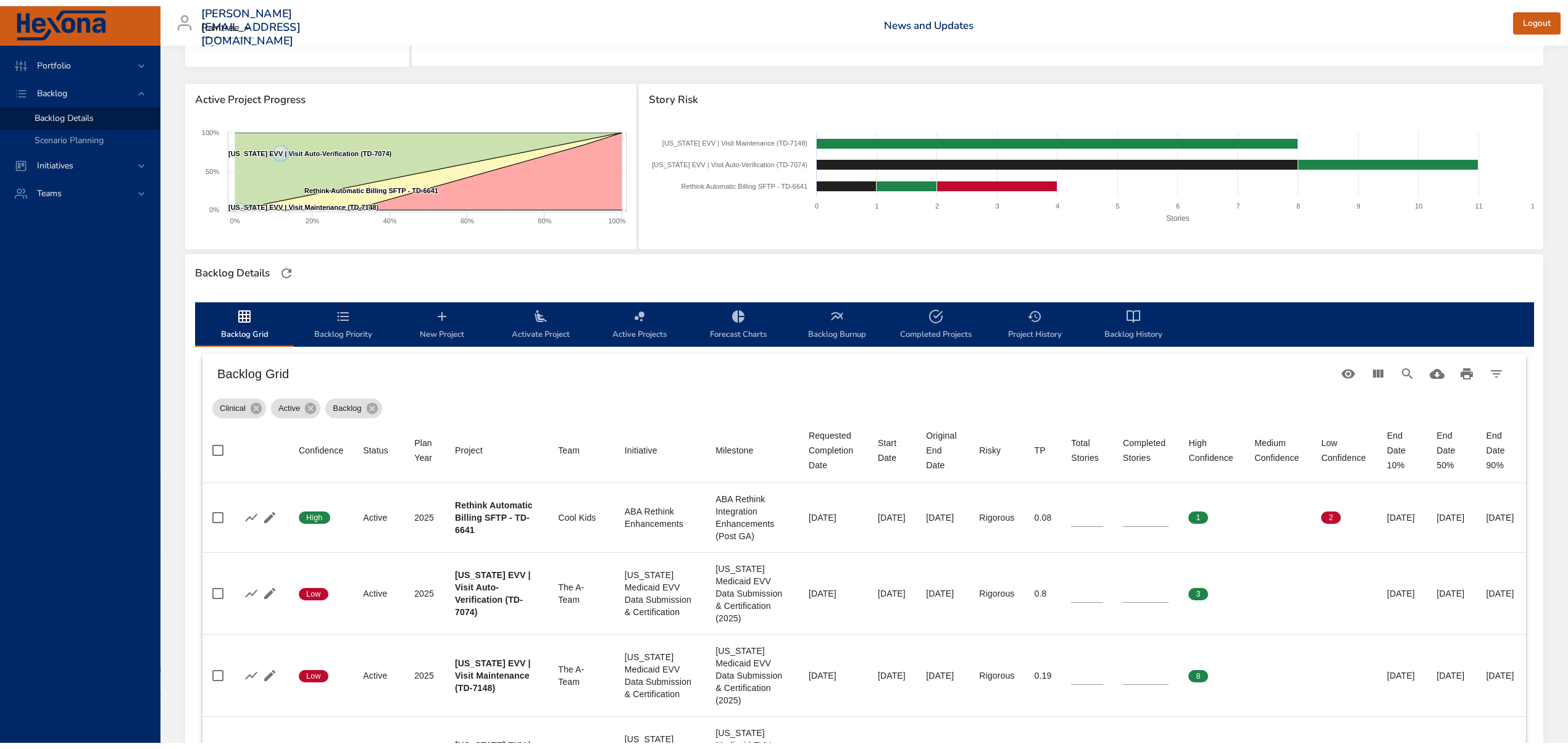
scroll to position [0, 0]
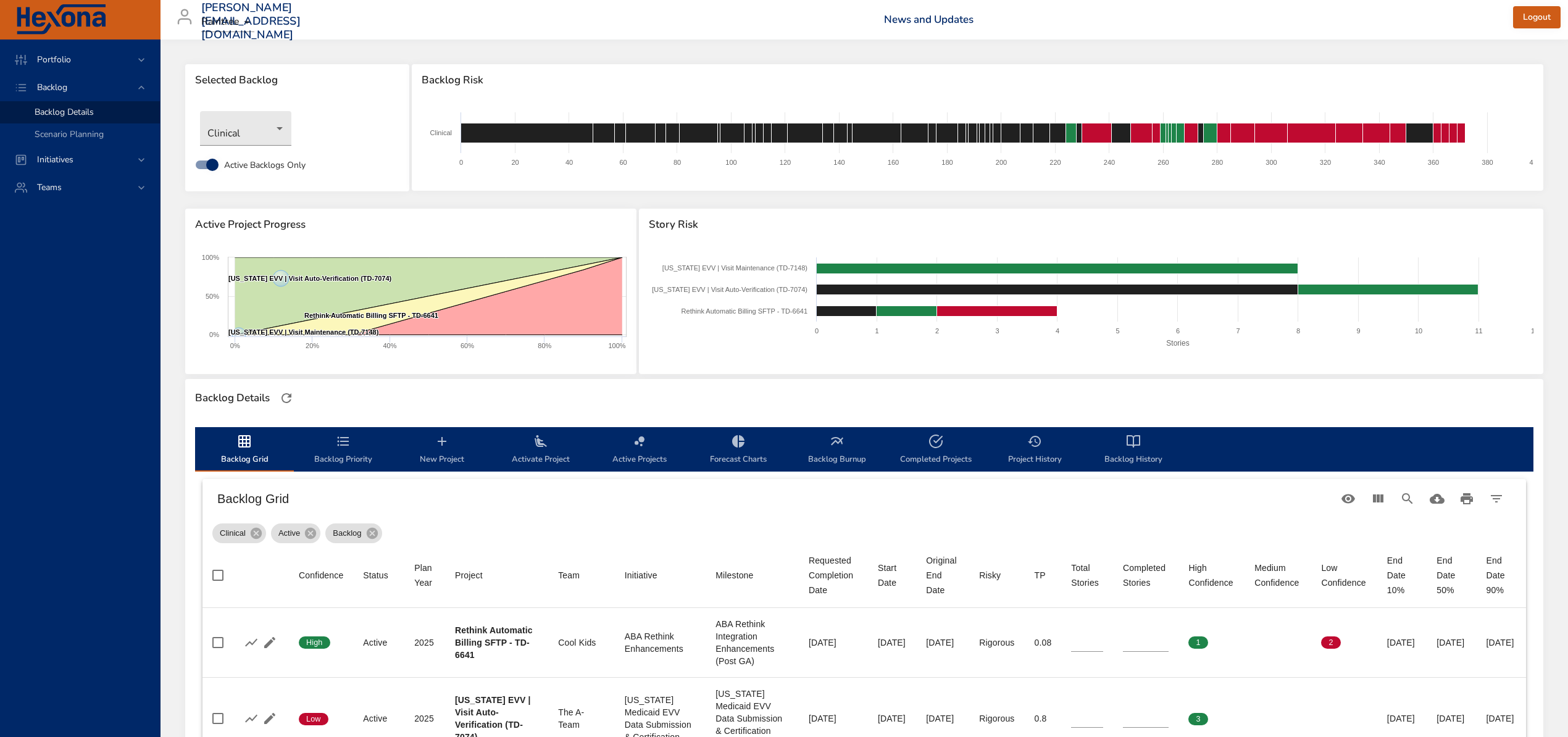
click at [344, 455] on span "Backlog Priority" at bounding box center [343, 450] width 84 height 33
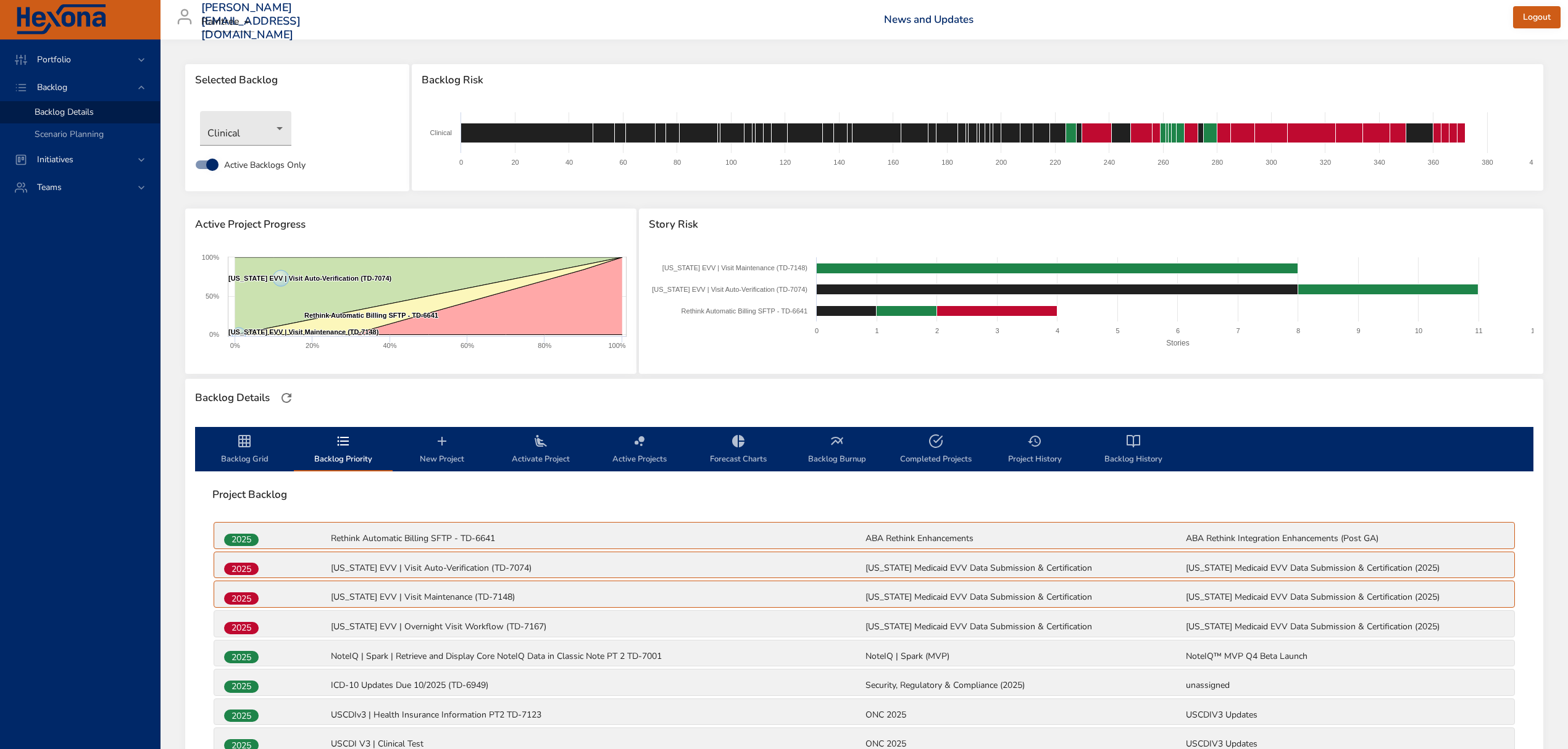
scroll to position [599, 0]
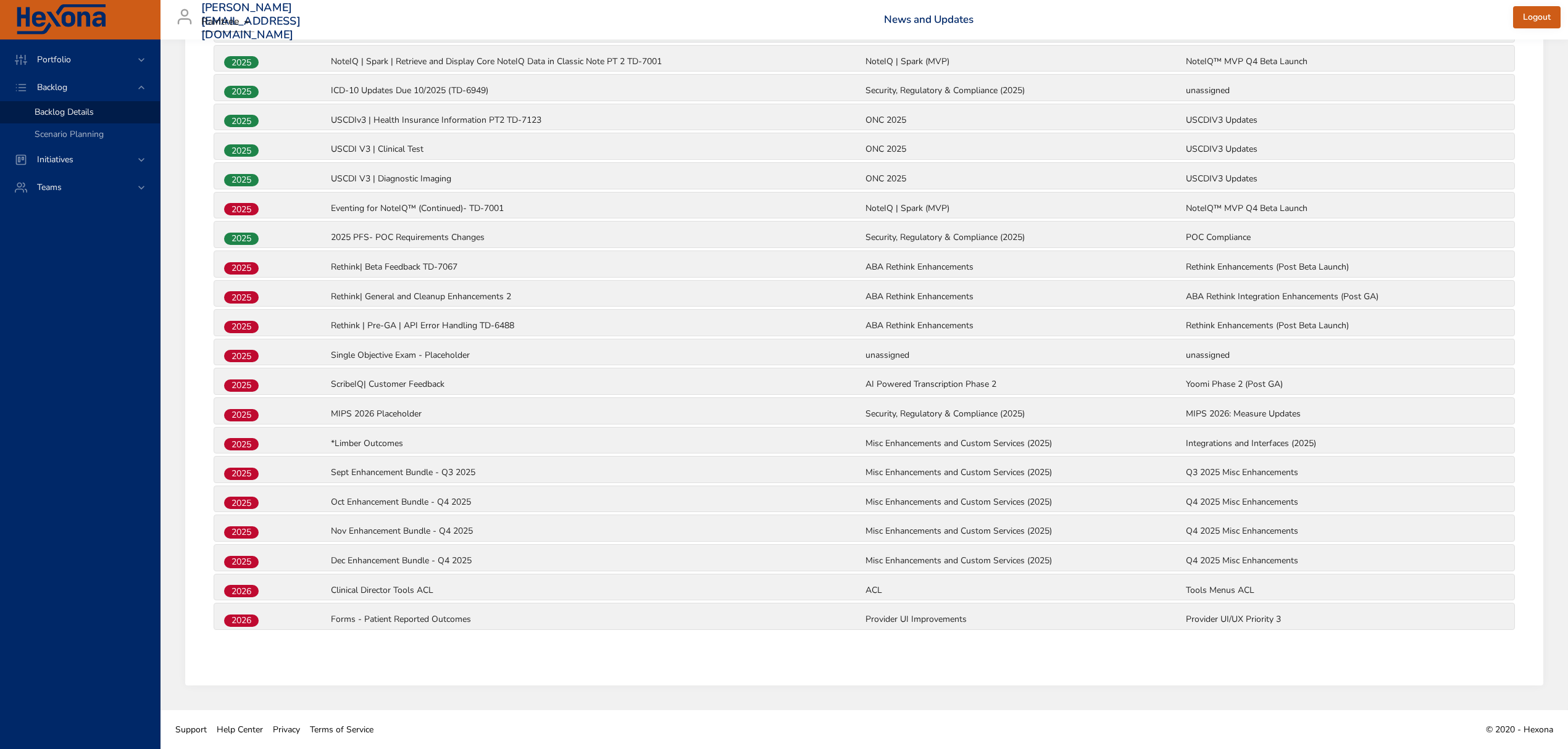
click at [368, 350] on p "Single Objective Exam - Placeholder" at bounding box center [597, 356] width 532 height 12
click at [245, 361] on span "2025" at bounding box center [241, 356] width 34 height 13
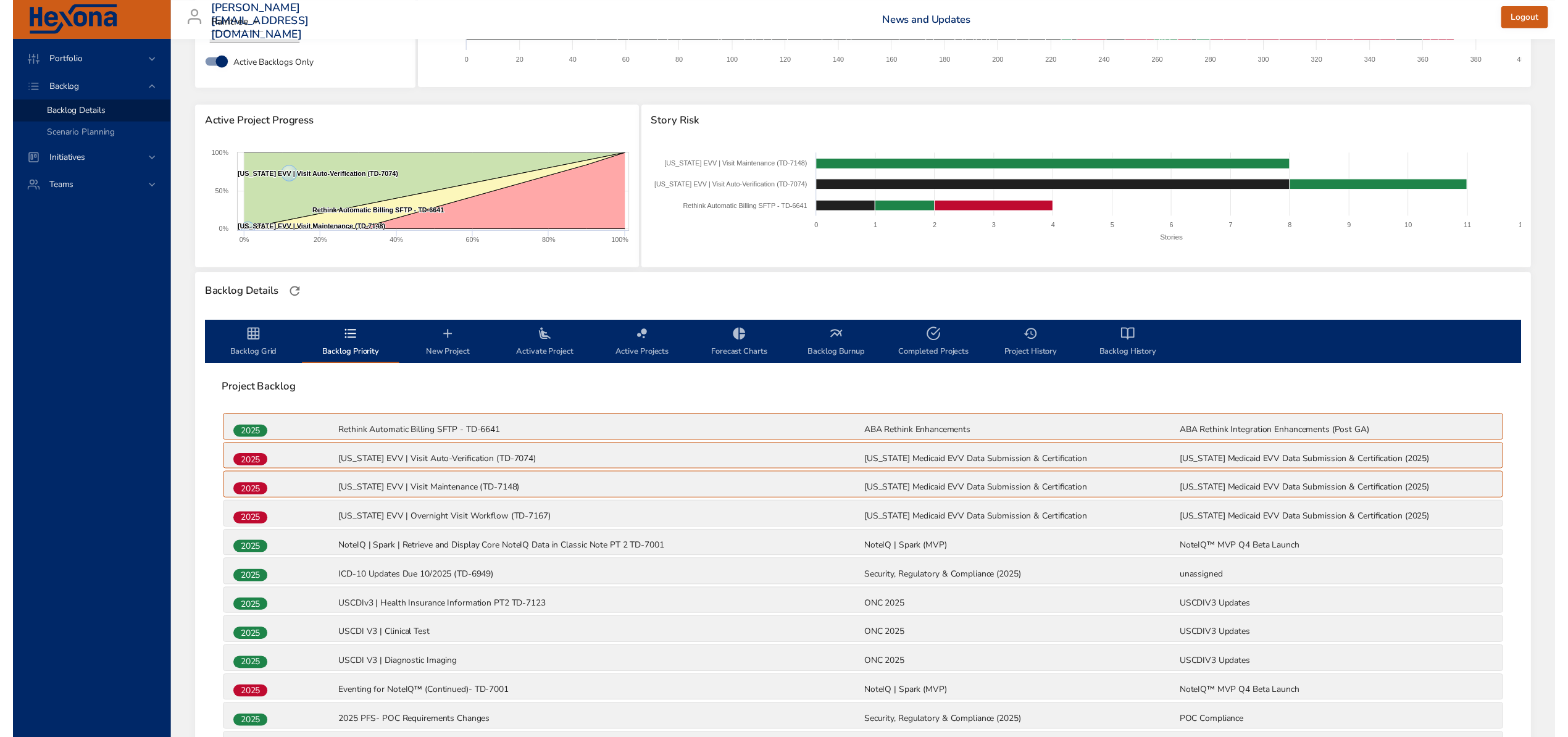
scroll to position [0, 0]
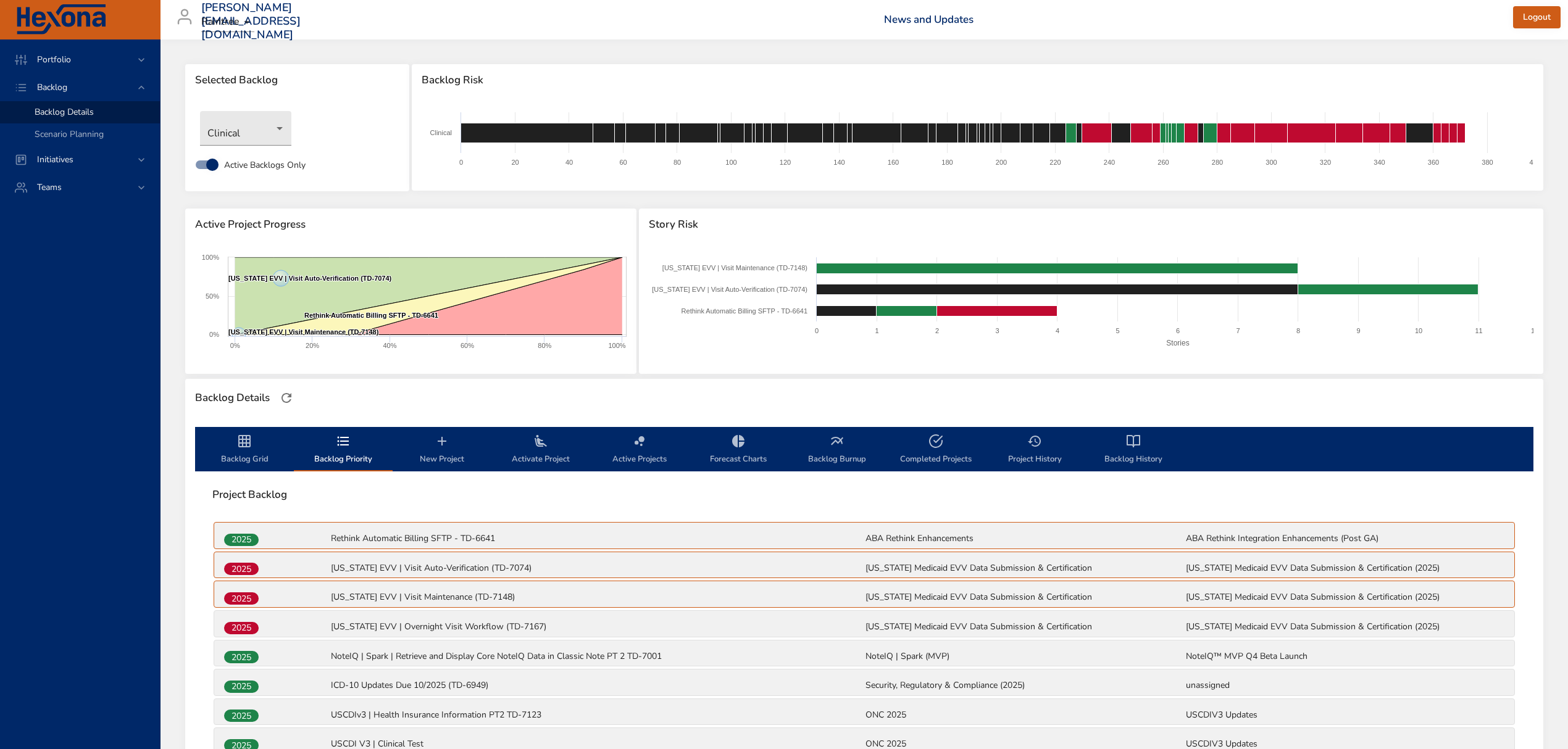
click at [233, 453] on span "Backlog Grid" at bounding box center [244, 450] width 84 height 33
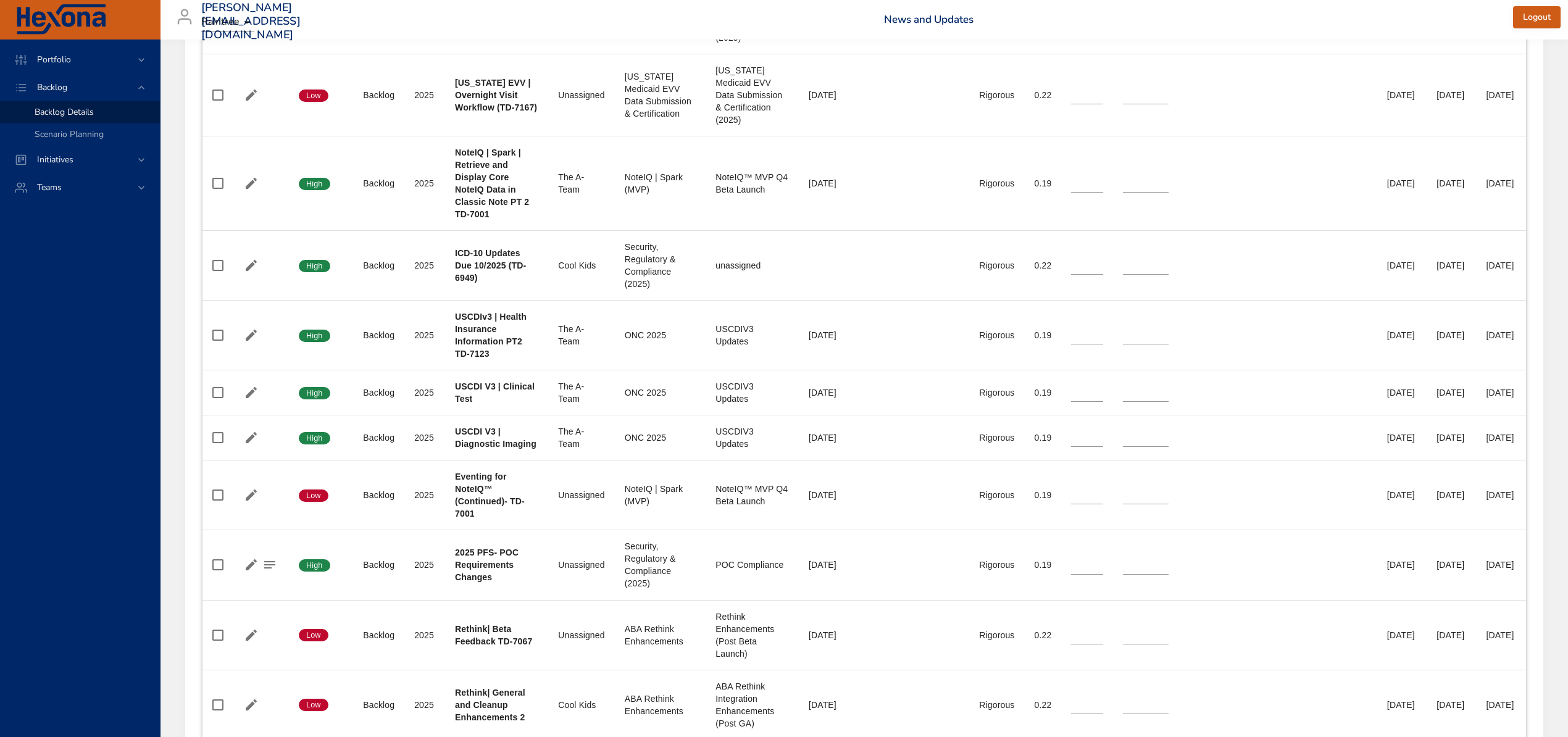
scroll to position [1124, 0]
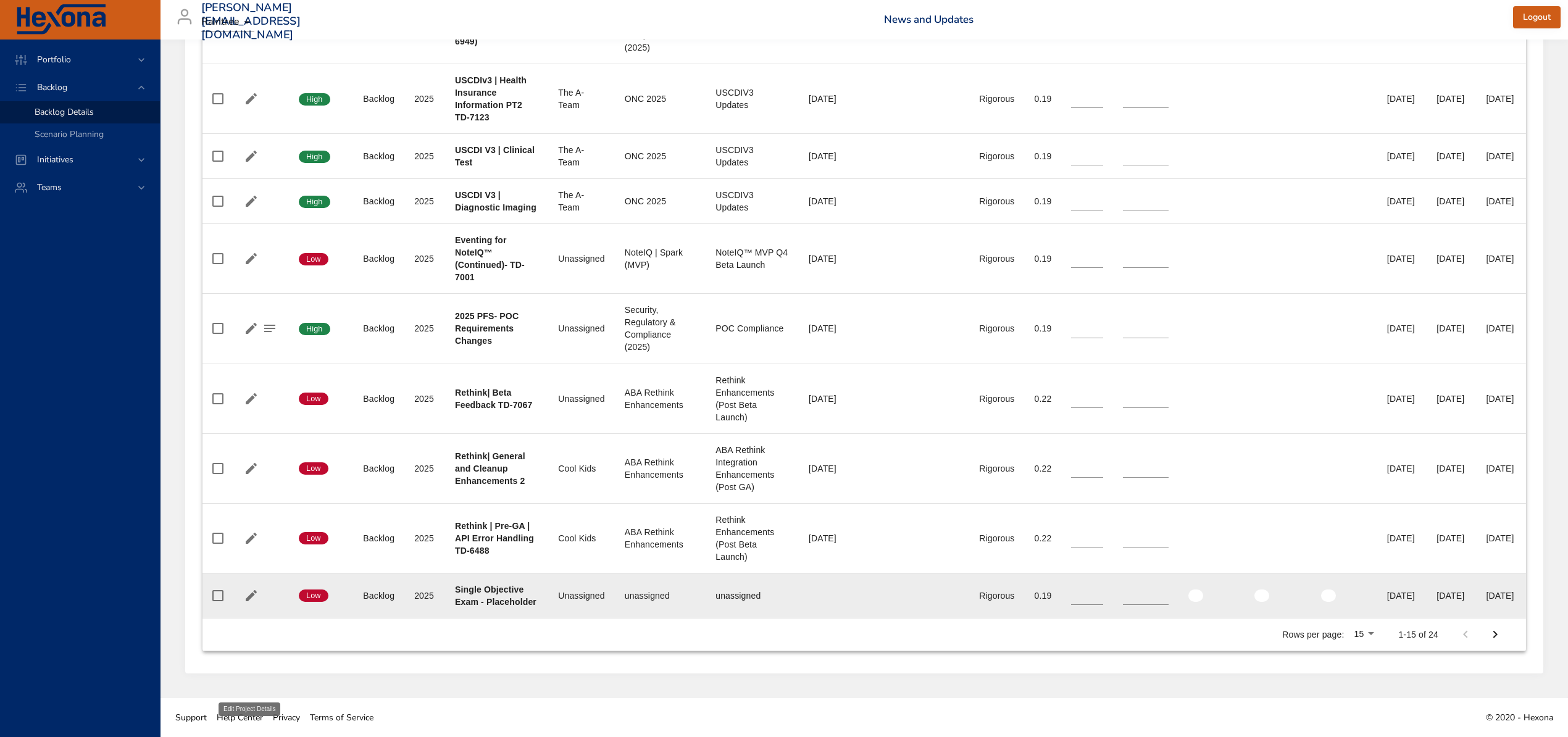
click at [245, 588] on icon "button" at bounding box center [251, 596] width 15 height 15
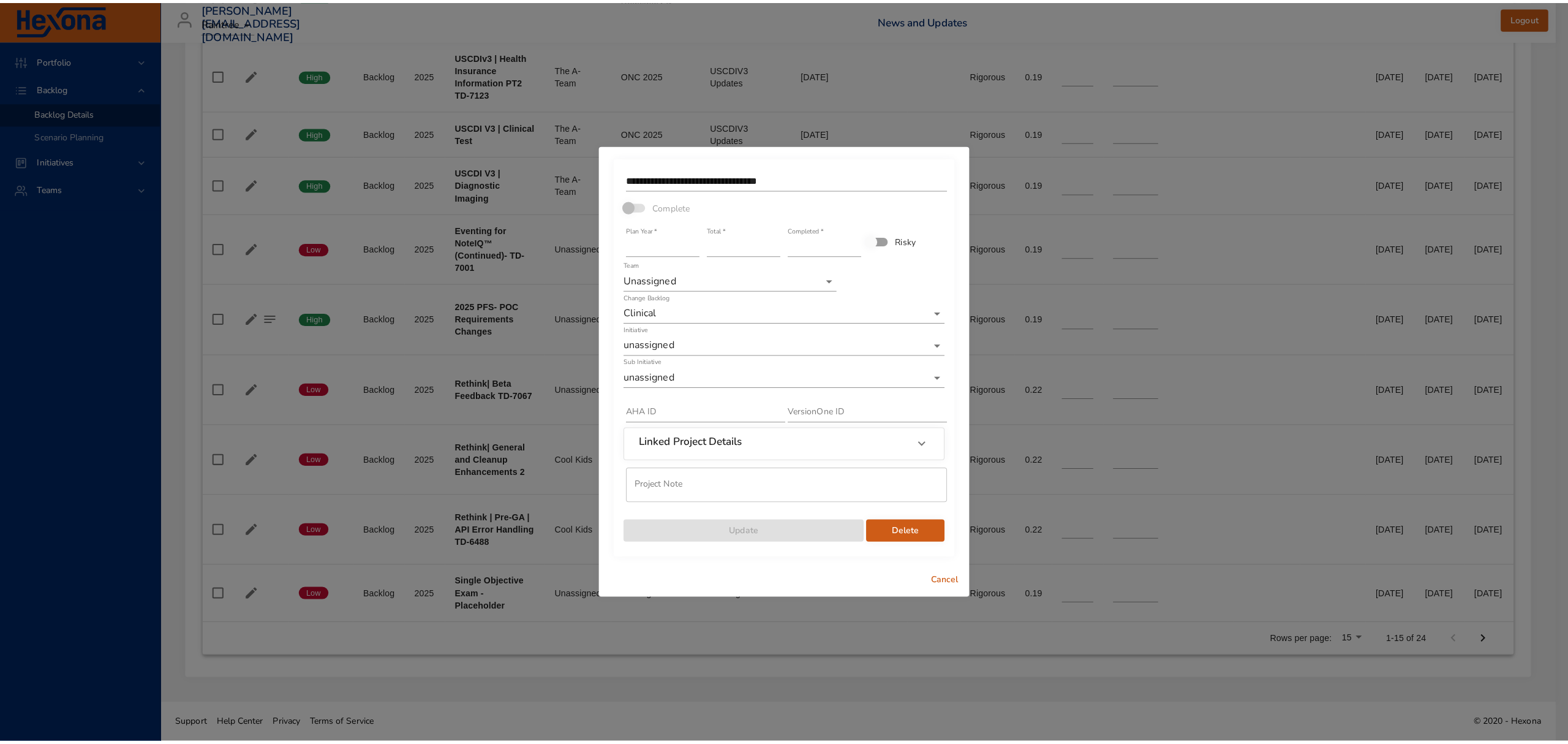
scroll to position [1105, 0]
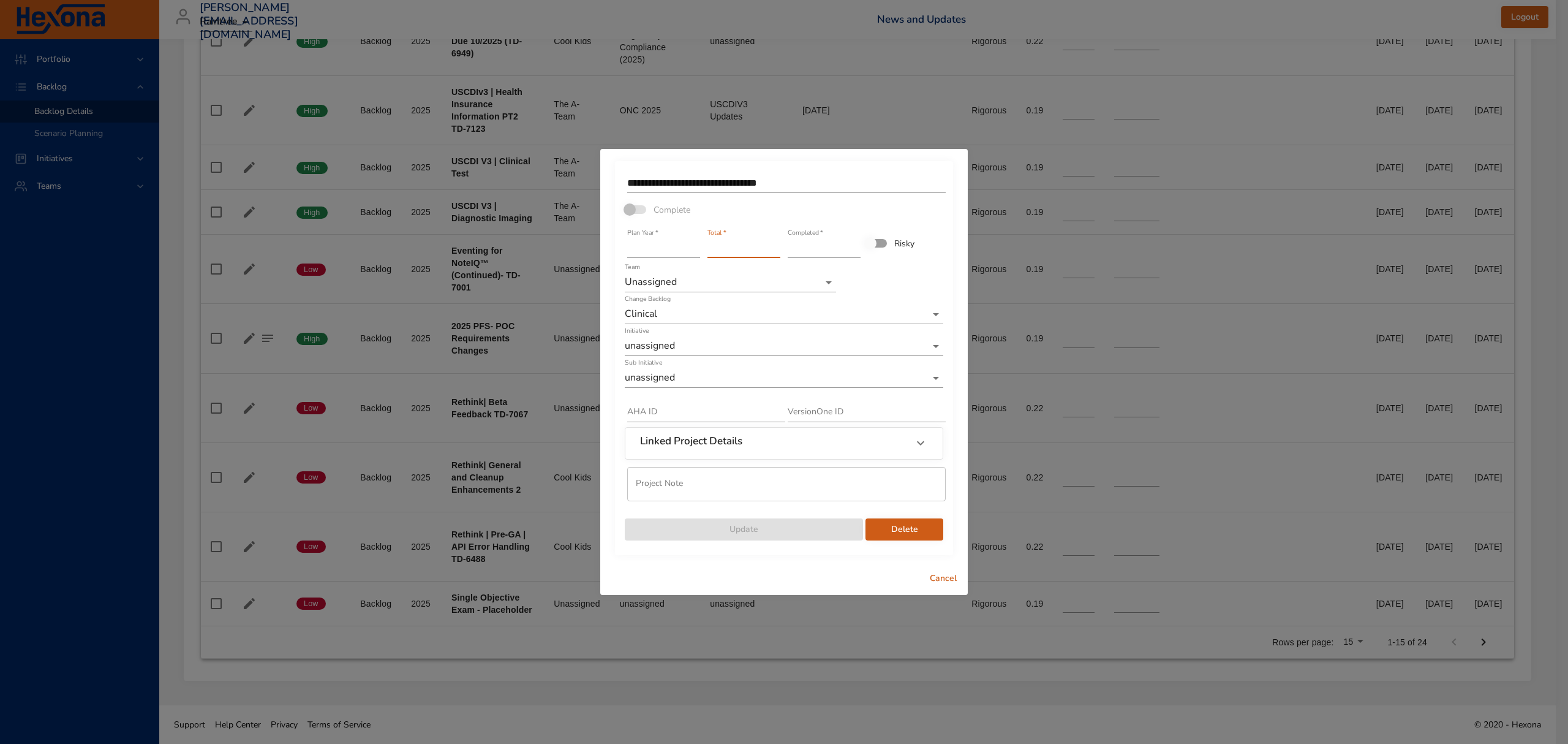
drag, startPoint x: 736, startPoint y: 253, endPoint x: 691, endPoint y: 241, distance: 46.6
click at [694, 243] on div "**********" at bounding box center [784, 356] width 321 height 372
type input "*"
click at [758, 535] on span "Update" at bounding box center [744, 530] width 219 height 15
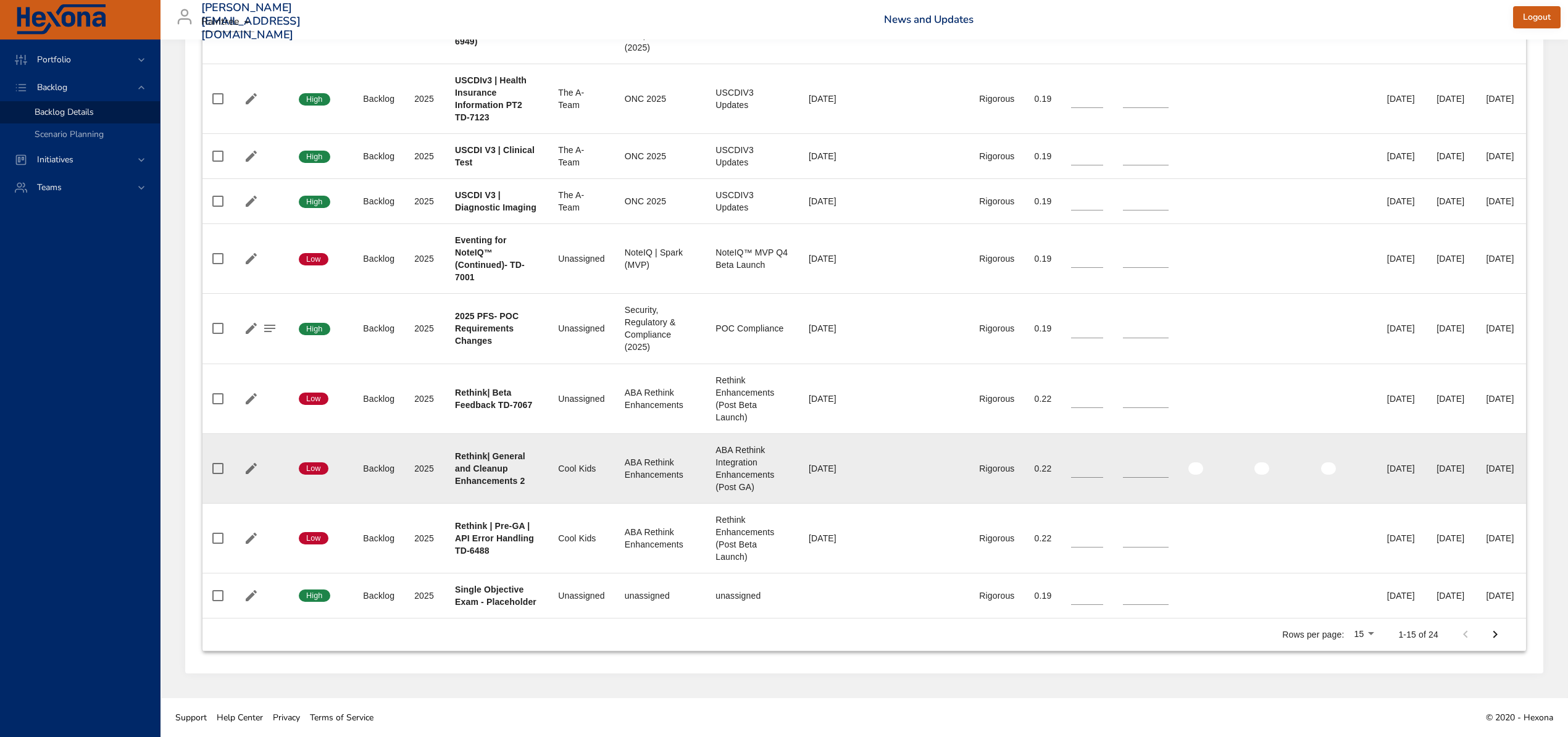
scroll to position [1124, 0]
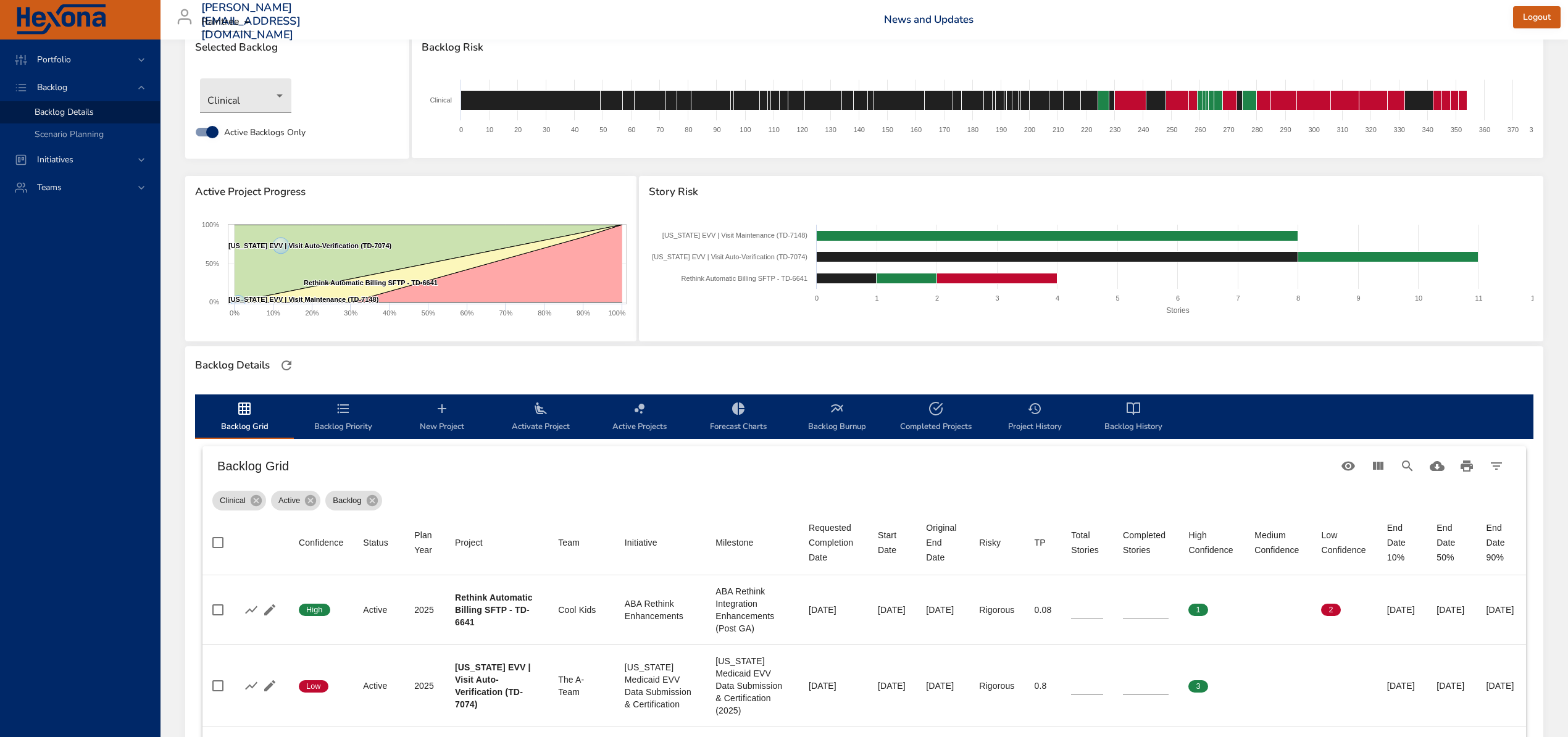
scroll to position [0, 0]
